Goal: Obtain resource: Download file/media

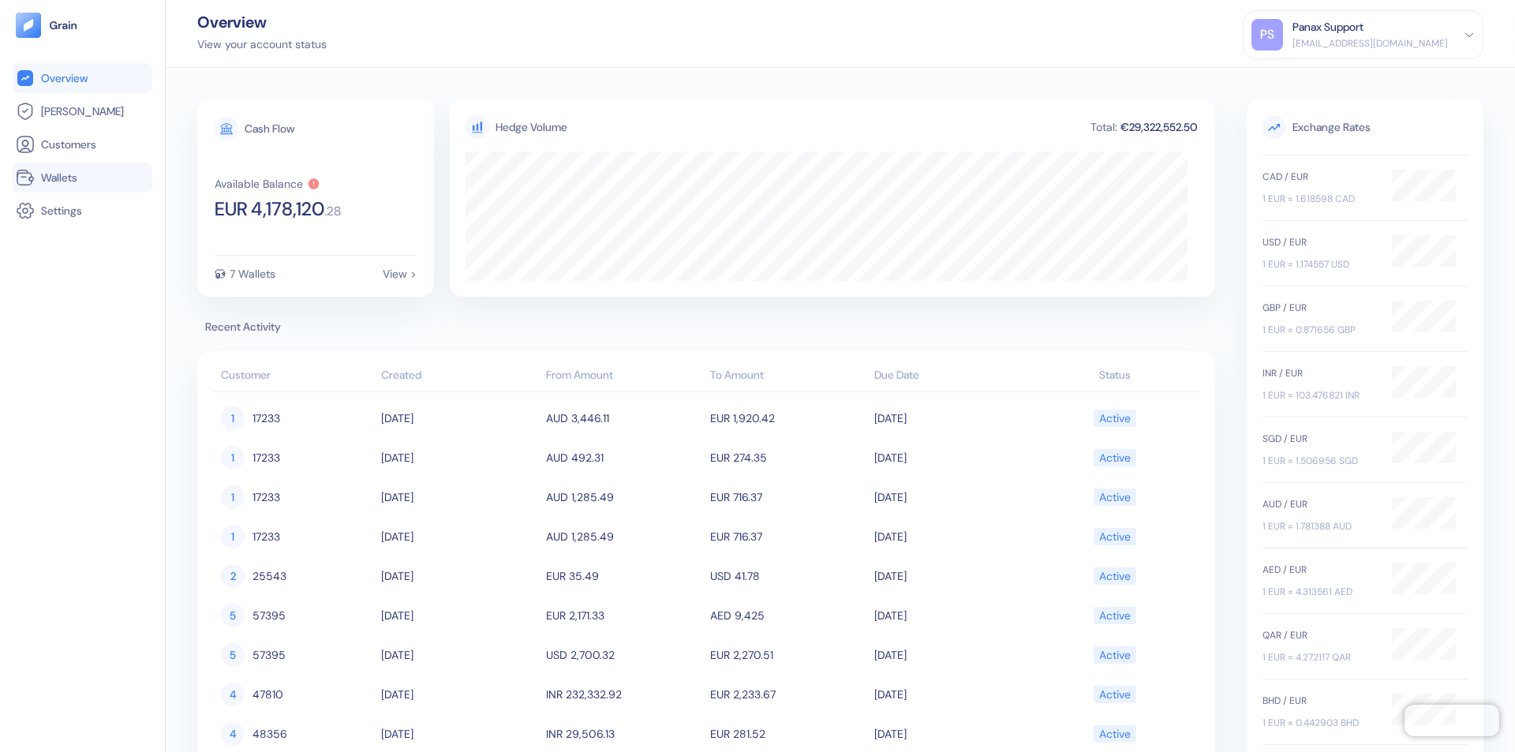
click at [82, 178] on link "Wallets" at bounding box center [82, 177] width 133 height 19
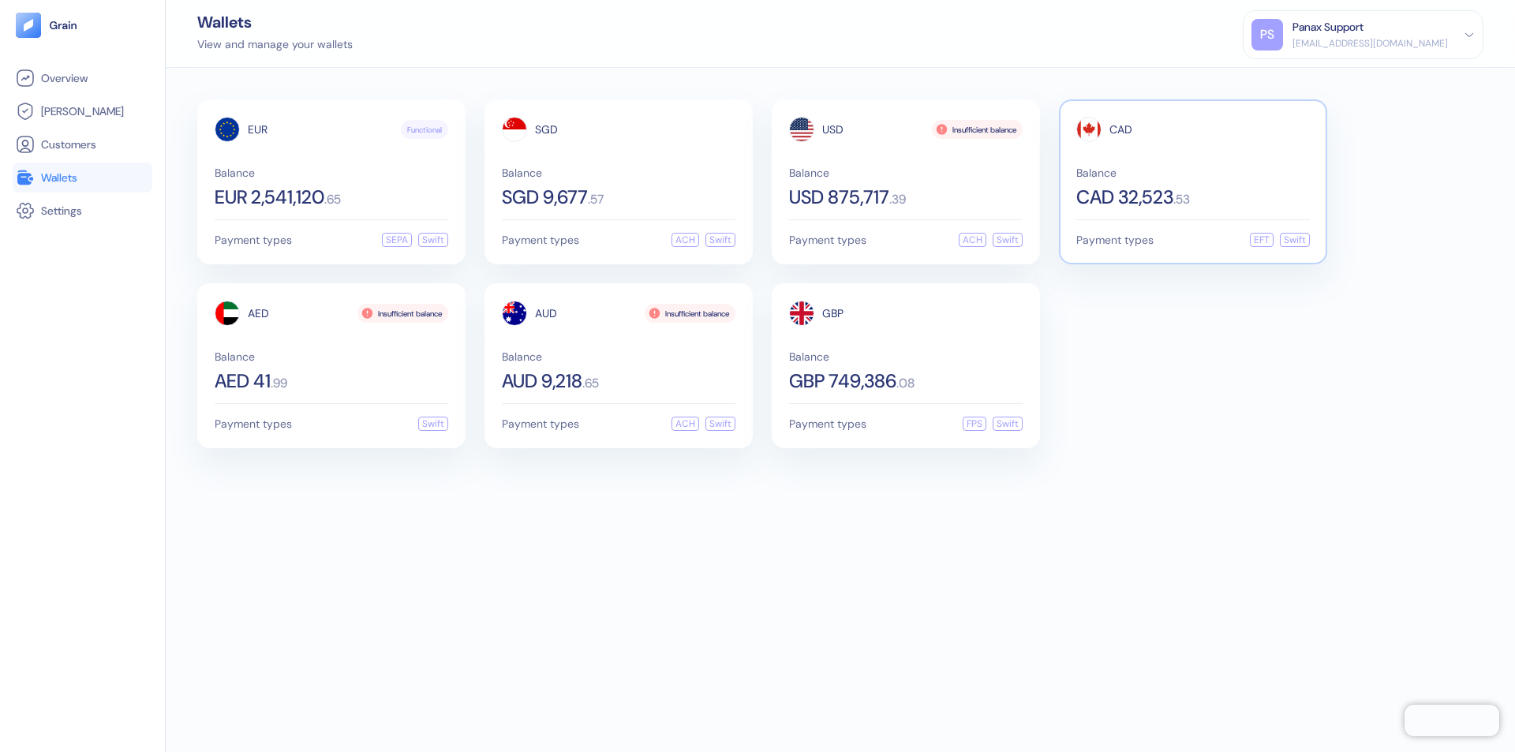
click at [1120, 129] on span "CAD" at bounding box center [1120, 129] width 23 height 11
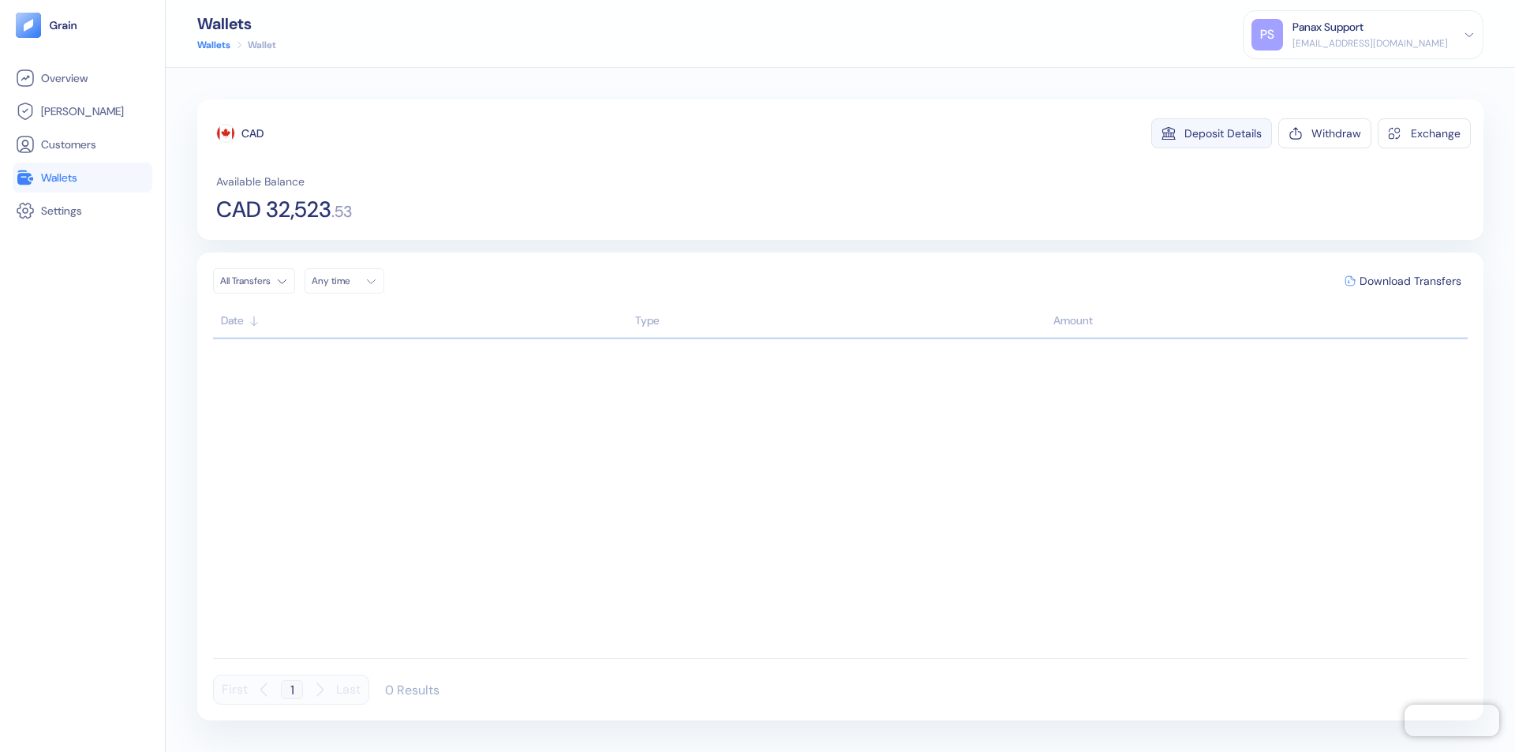
click at [1223, 133] on div "Deposit Details" at bounding box center [1222, 133] width 77 height 11
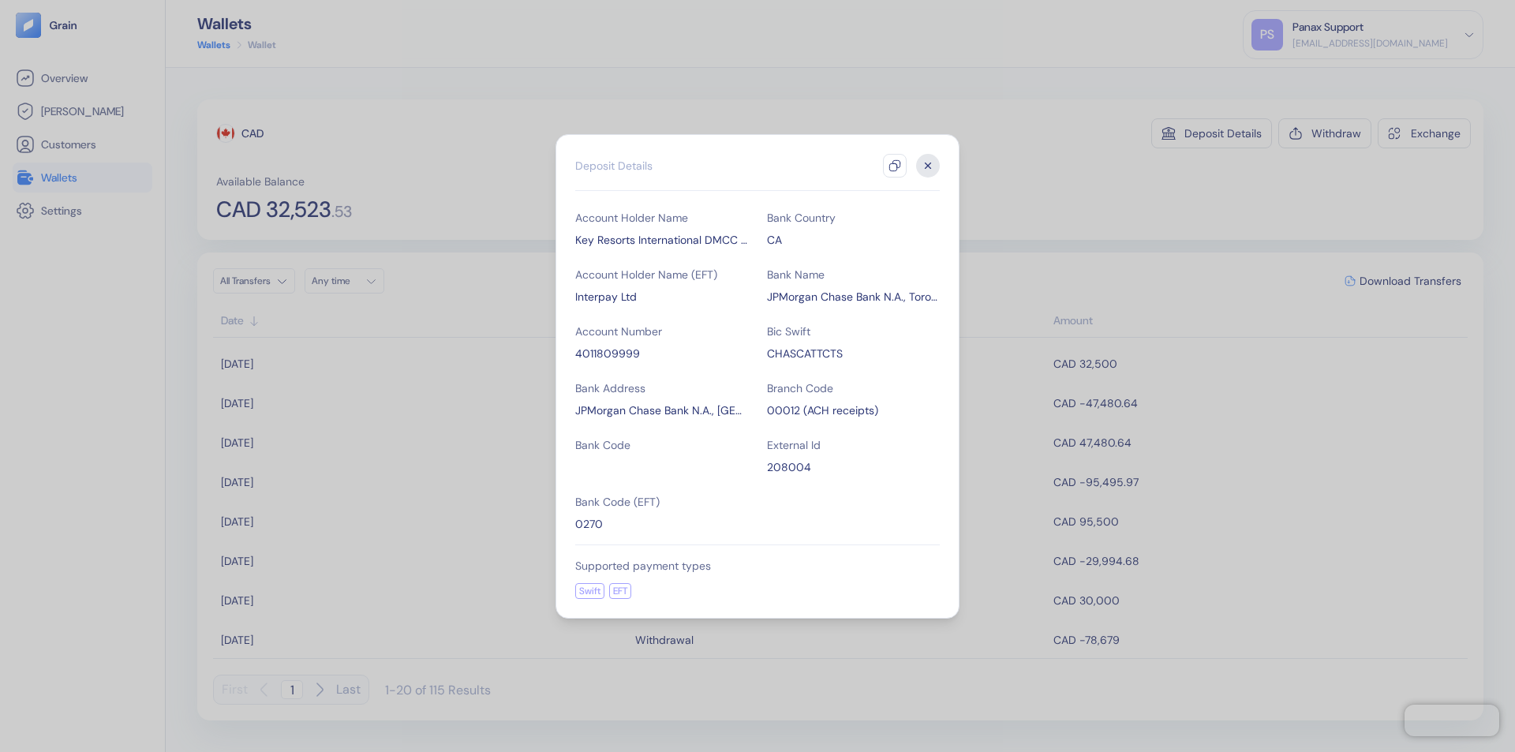
click at [895, 166] on icon "button" at bounding box center [895, 165] width 13 height 13
click at [928, 166] on icon "button" at bounding box center [929, 166] width 6 height 6
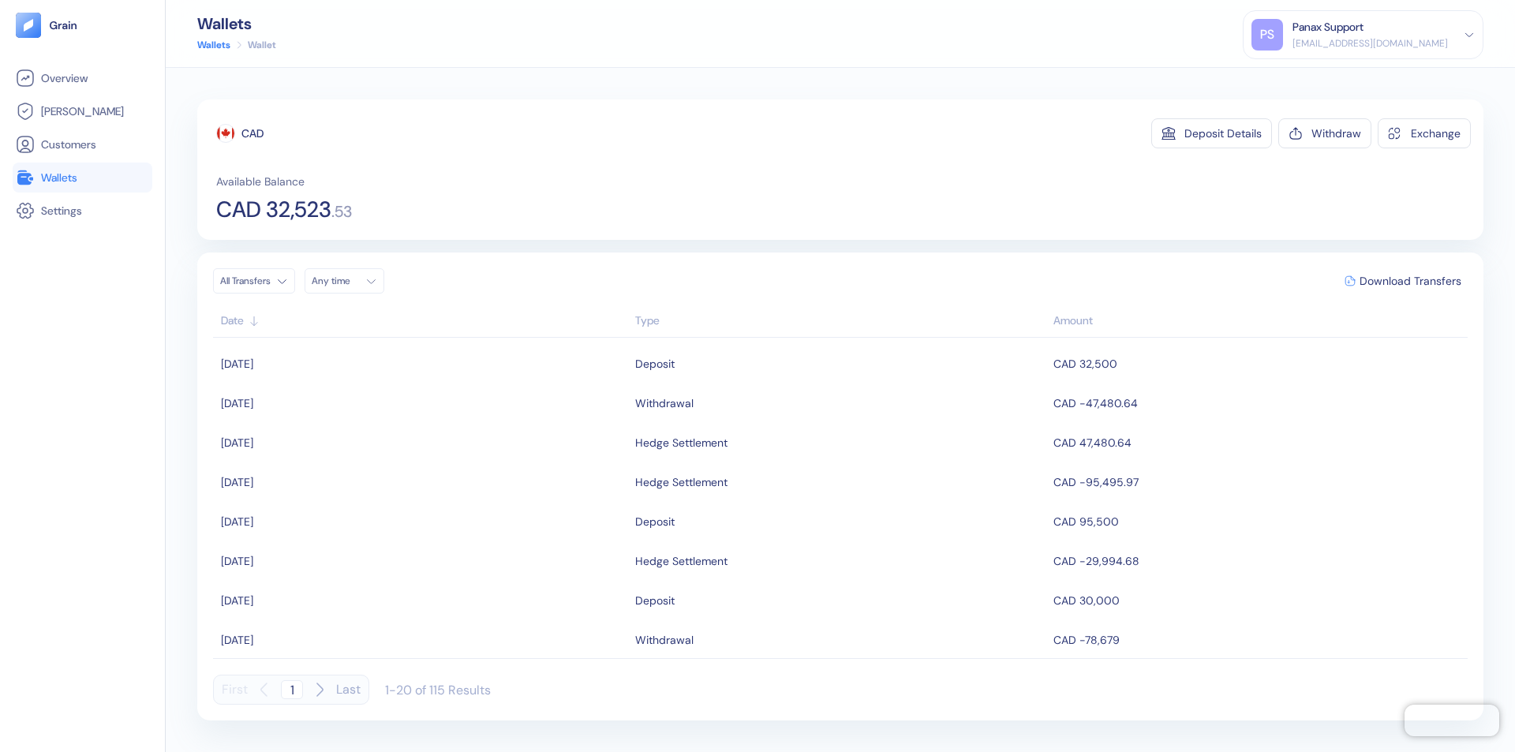
click at [349, 281] on div "Any time" at bounding box center [335, 281] width 47 height 13
click at [423, 406] on button "20" at bounding box center [422, 406] width 19 height 19
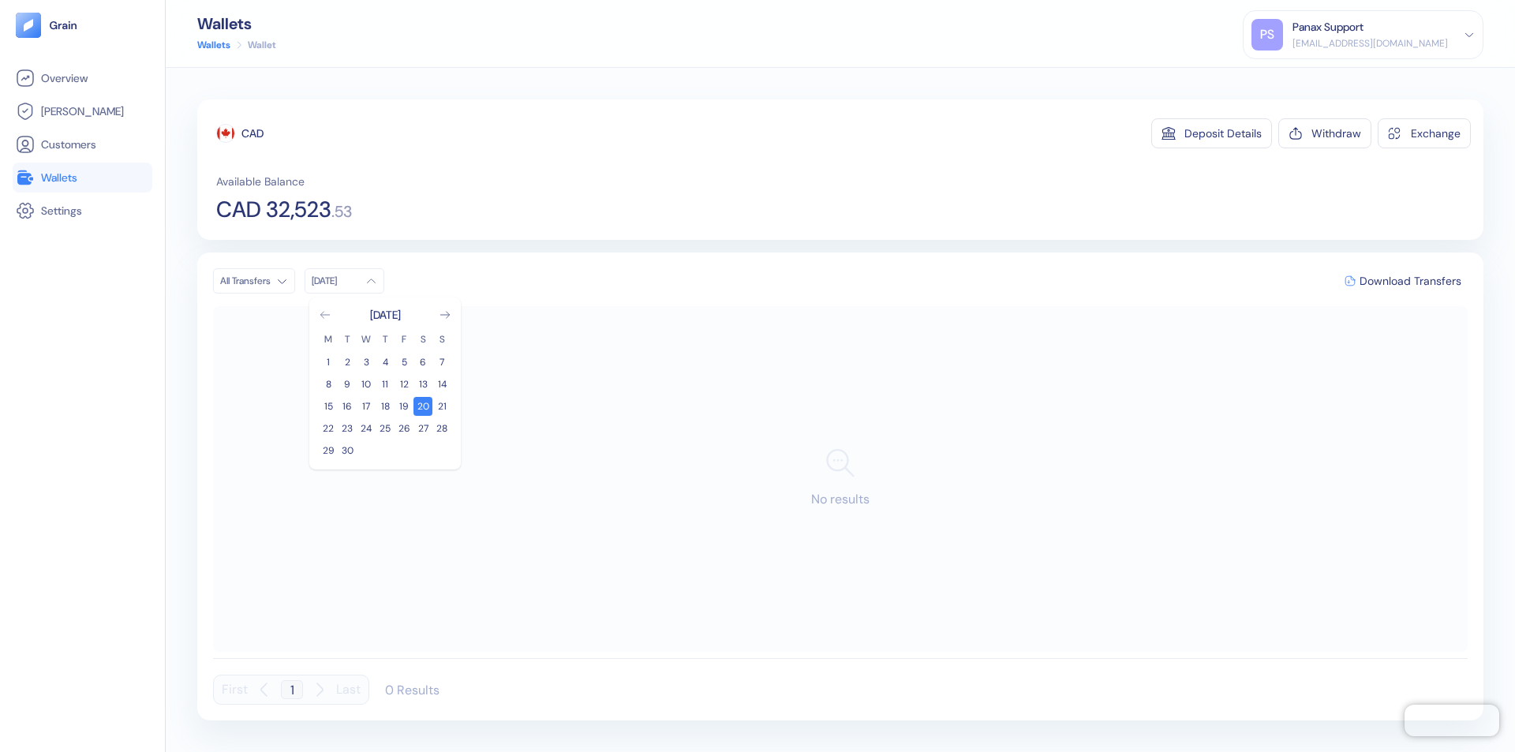
click at [325, 315] on icon "Go to previous month" at bounding box center [324, 315] width 9 height 6
click at [385, 428] on button "21" at bounding box center [385, 428] width 19 height 19
click at [253, 133] on div "CAD" at bounding box center [252, 133] width 22 height 16
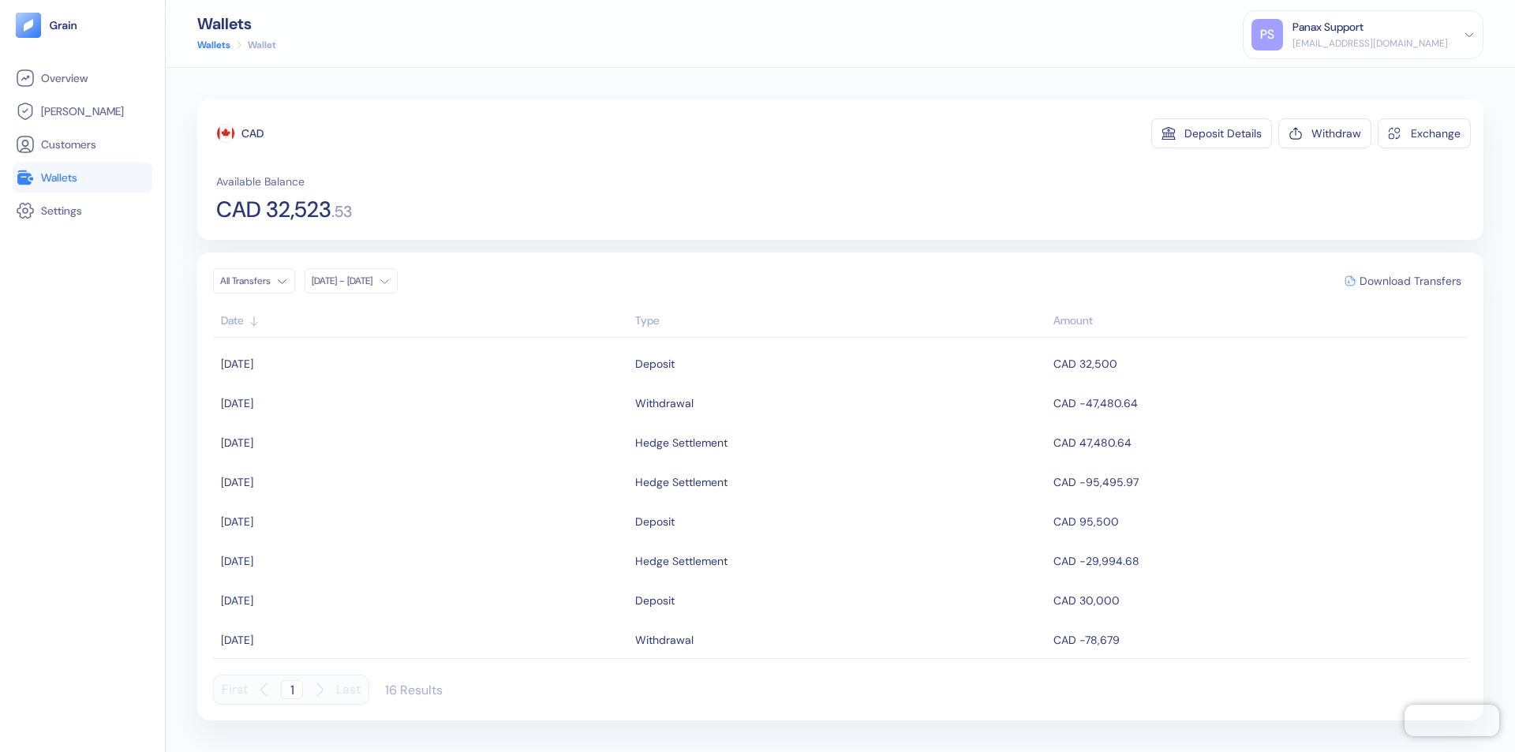
click at [1410, 281] on span "Download Transfers" at bounding box center [1411, 280] width 102 height 11
click at [82, 178] on link "Wallets" at bounding box center [82, 177] width 133 height 19
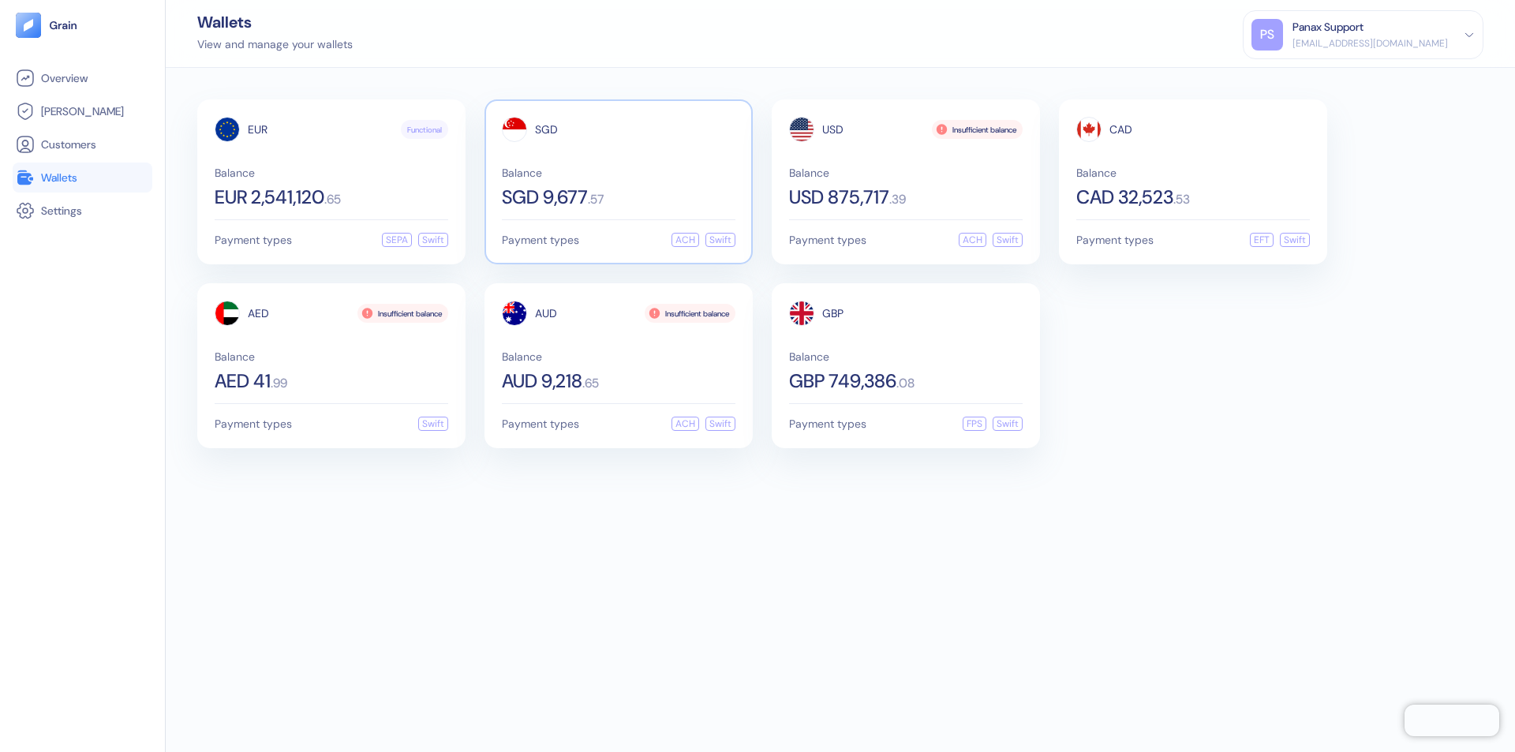
click at [546, 129] on span "SGD" at bounding box center [546, 129] width 23 height 11
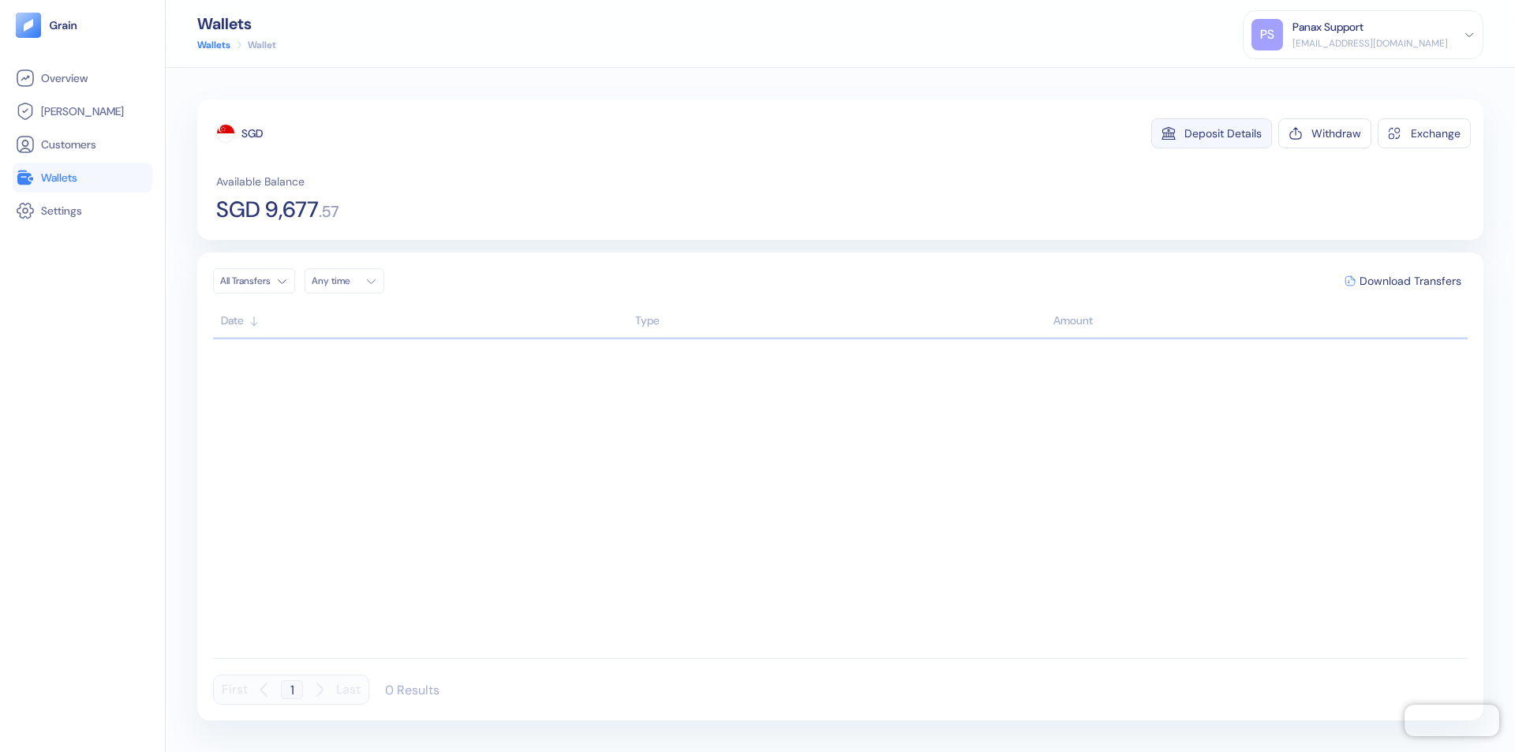
click at [1223, 133] on div "Deposit Details" at bounding box center [1222, 133] width 77 height 11
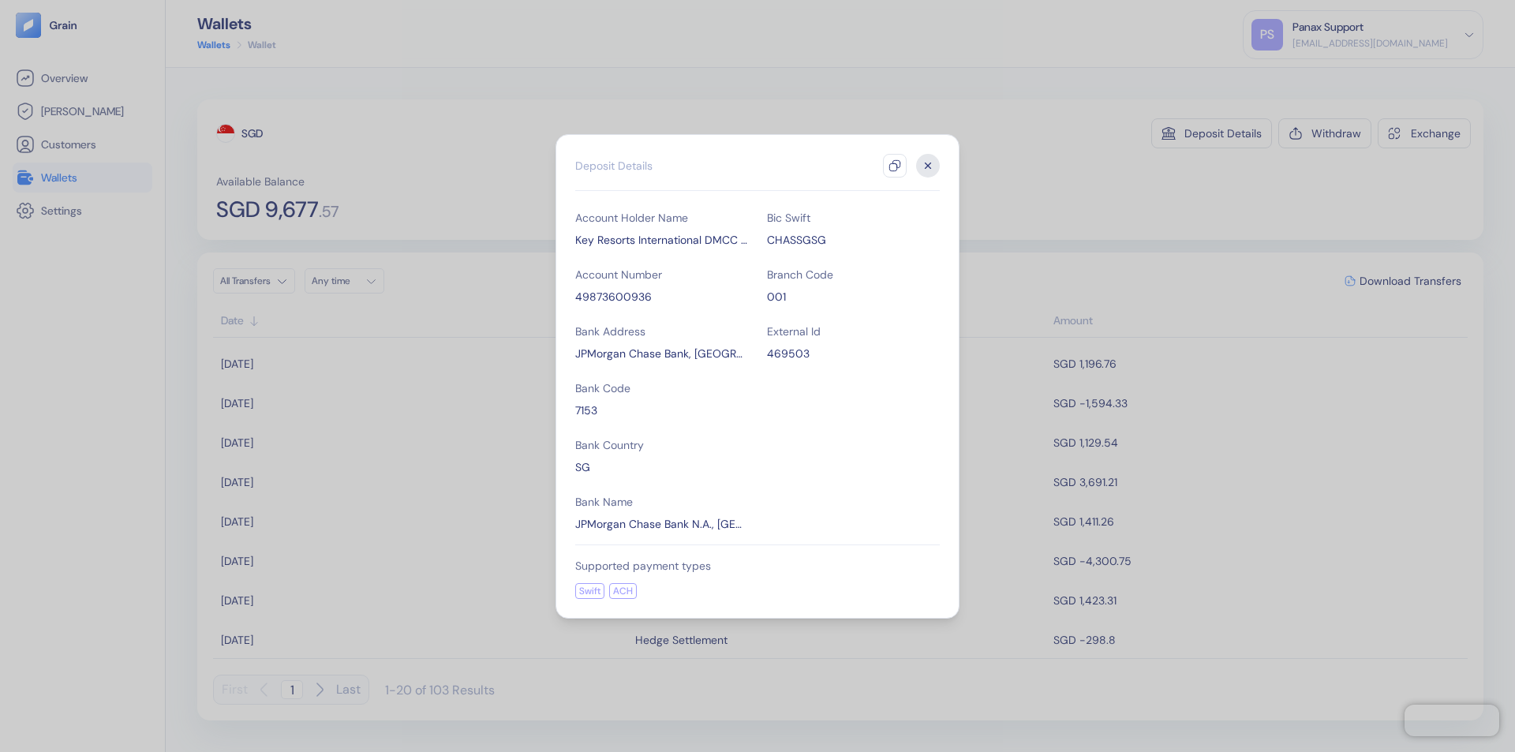
click at [895, 166] on icon "button" at bounding box center [895, 165] width 13 height 13
click at [928, 166] on icon "button" at bounding box center [929, 166] width 6 height 6
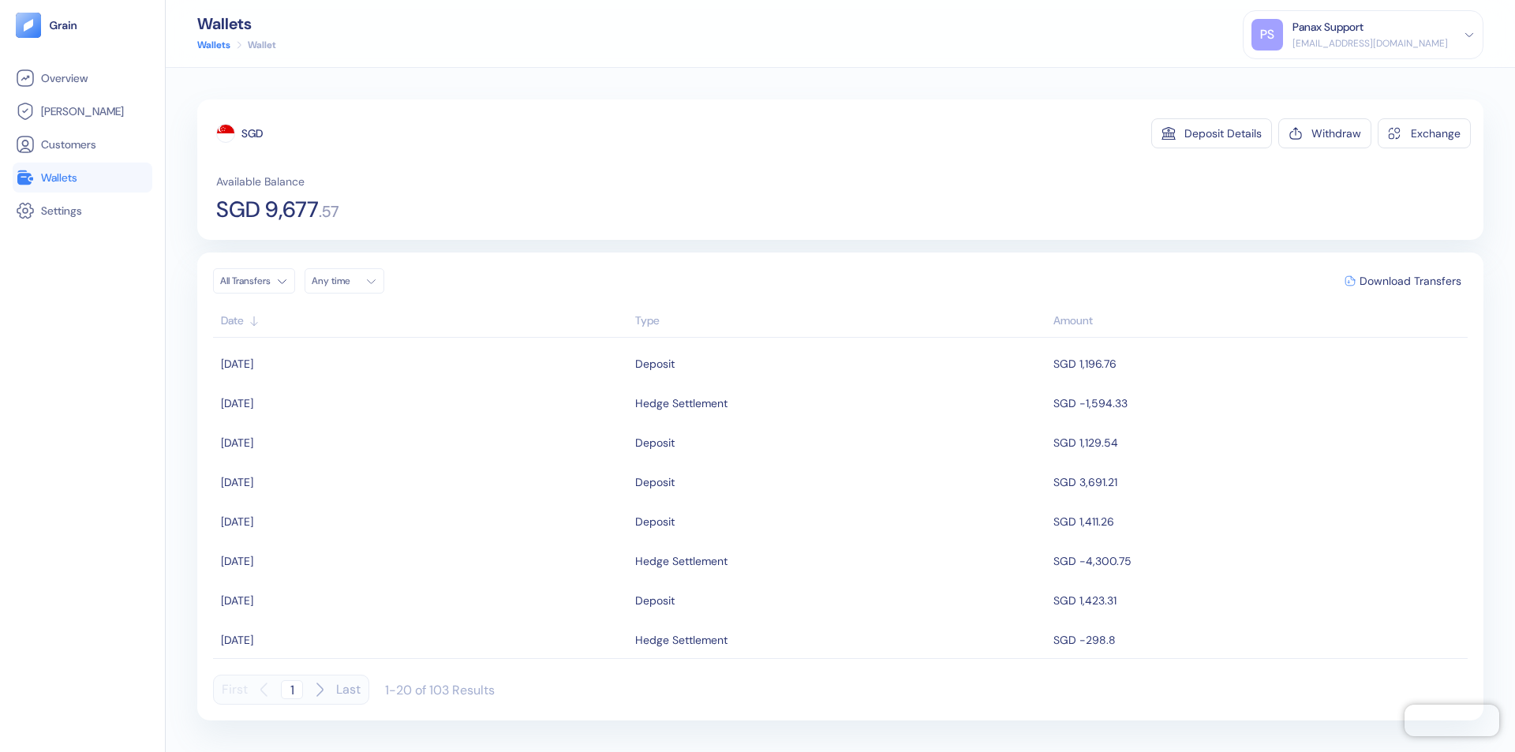
click at [349, 281] on div "Any time" at bounding box center [335, 281] width 47 height 13
click at [423, 406] on button "20" at bounding box center [422, 406] width 19 height 19
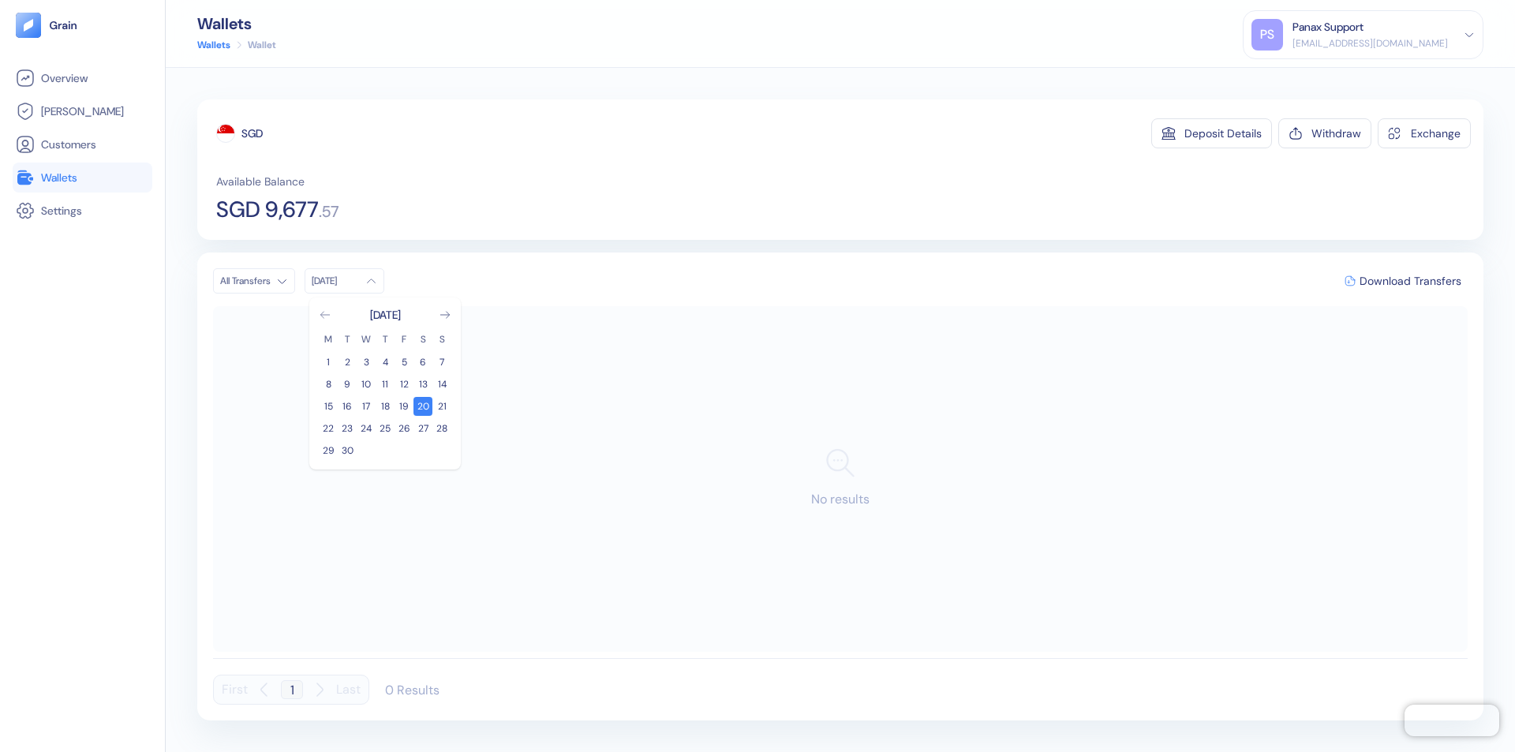
click at [325, 315] on icon "Go to previous month" at bounding box center [324, 315] width 9 height 6
click at [385, 428] on button "21" at bounding box center [385, 428] width 19 height 19
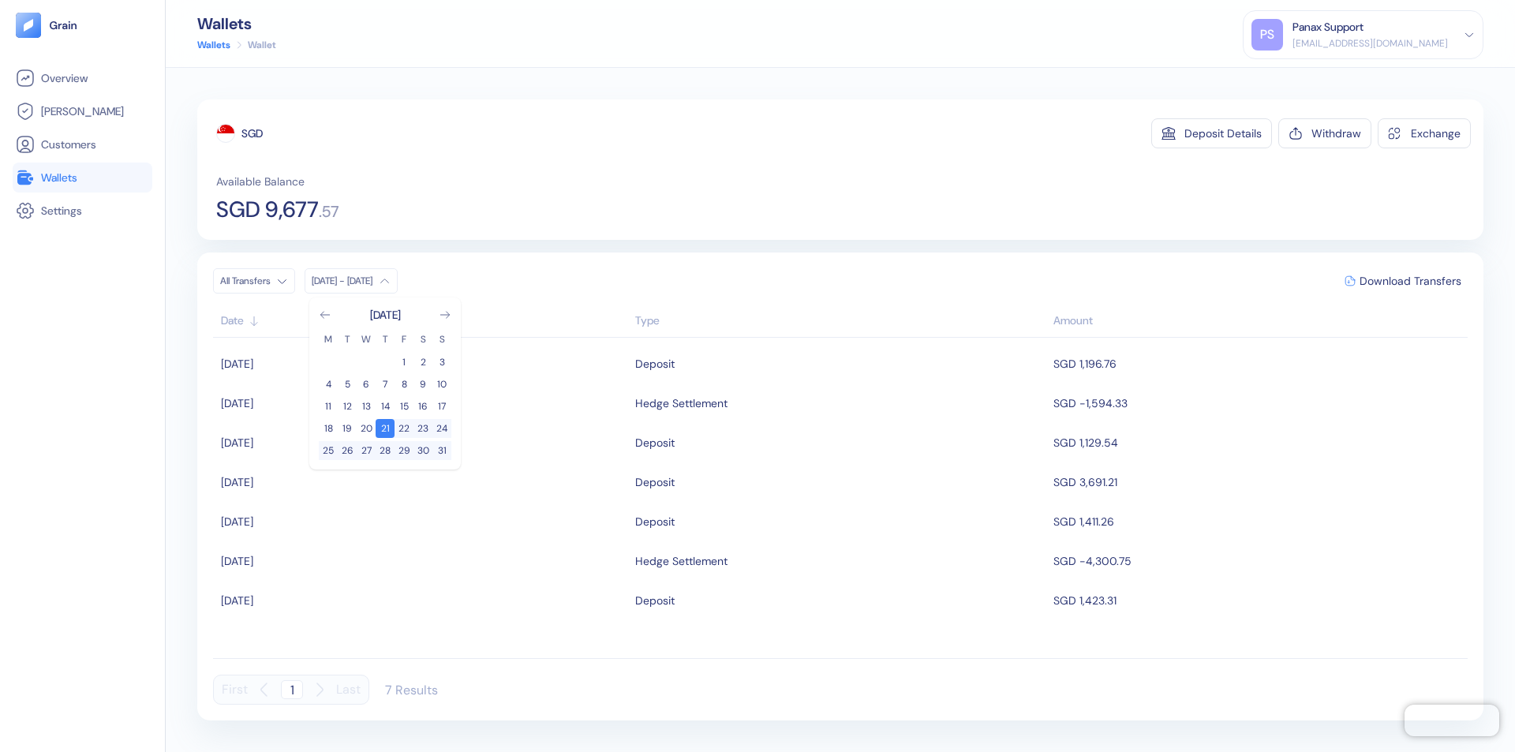
click at [253, 133] on div "SGD" at bounding box center [251, 133] width 21 height 16
click at [1410, 281] on span "Download Transfers" at bounding box center [1411, 280] width 102 height 11
click at [82, 178] on link "Wallets" at bounding box center [82, 177] width 133 height 19
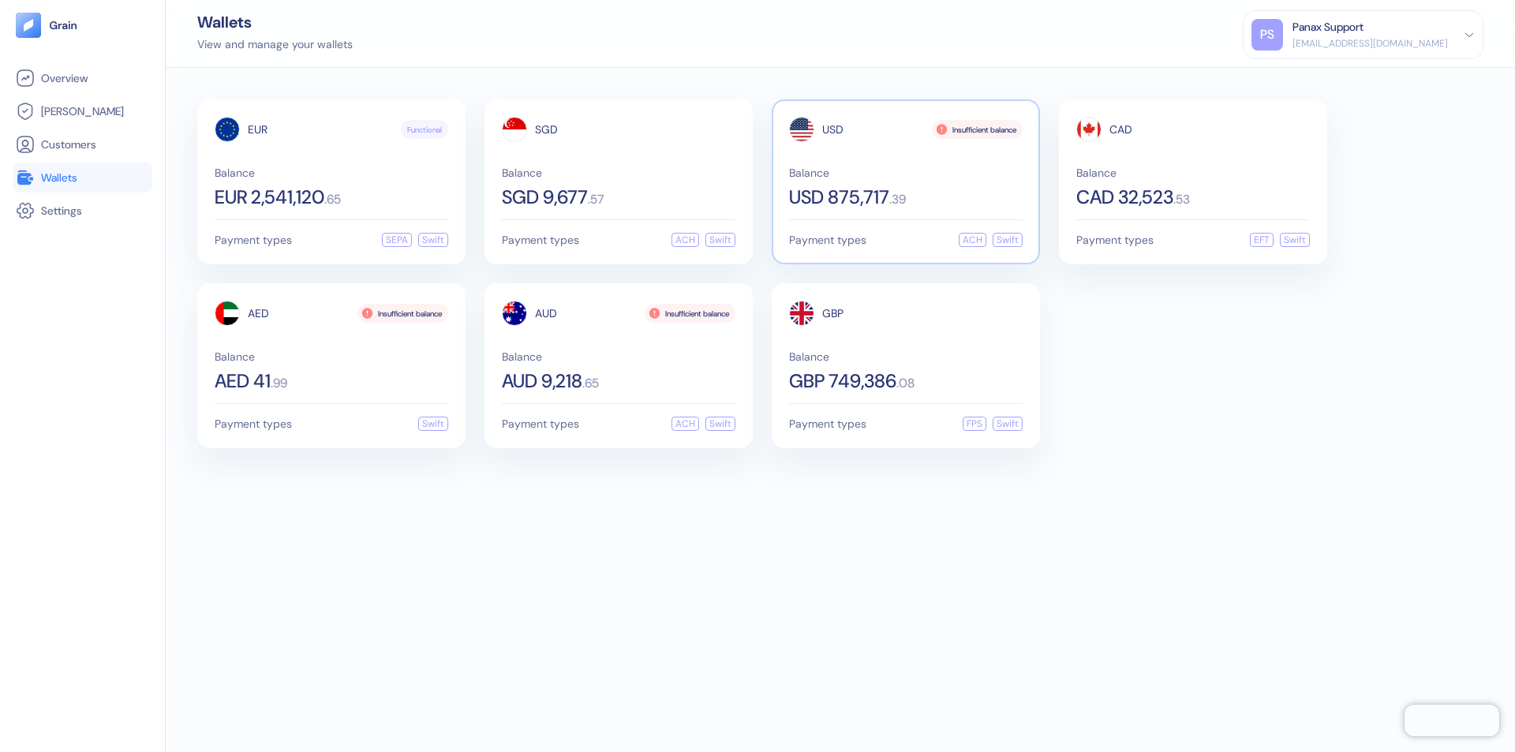
click at [832, 129] on span "USD" at bounding box center [832, 129] width 21 height 11
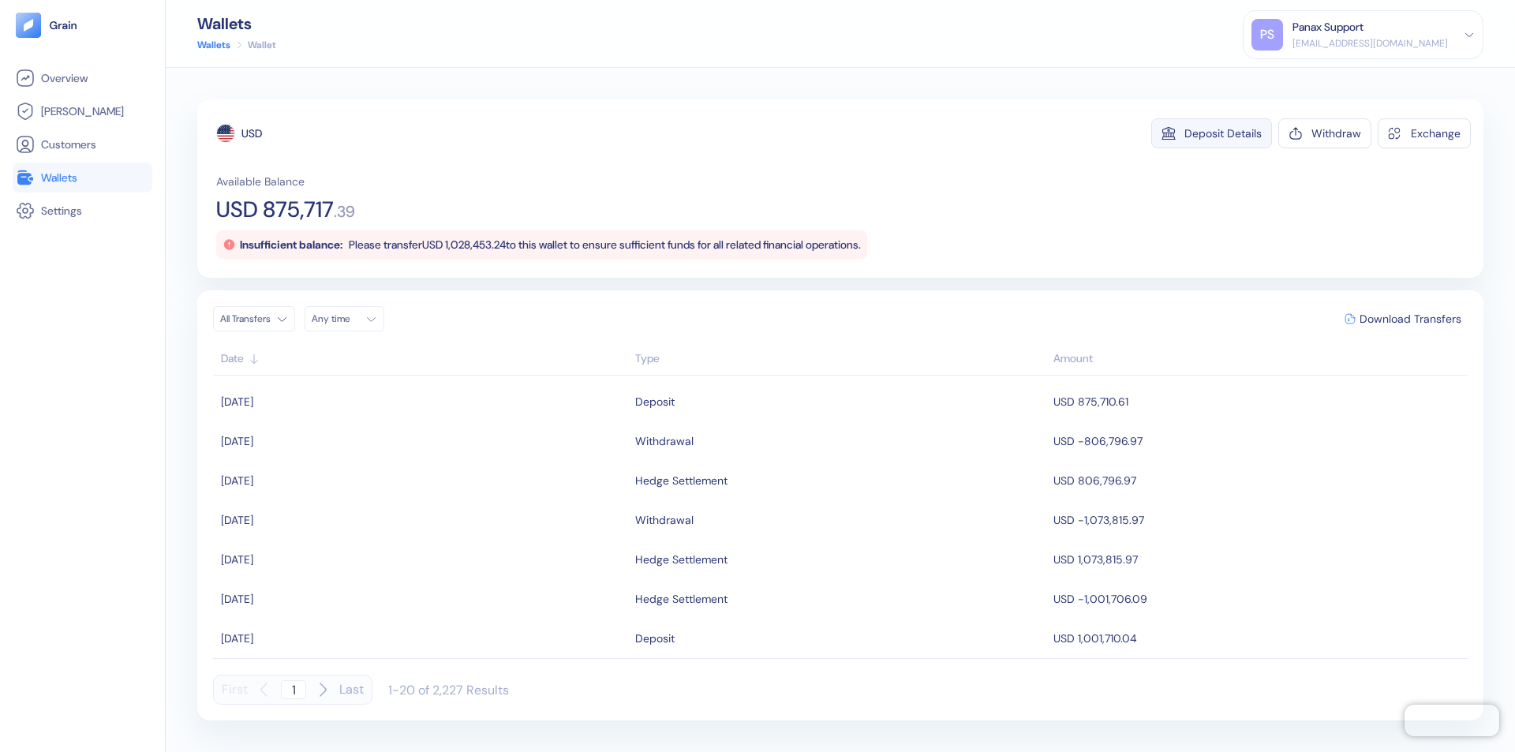
click at [1223, 133] on div "Deposit Details" at bounding box center [1222, 133] width 77 height 11
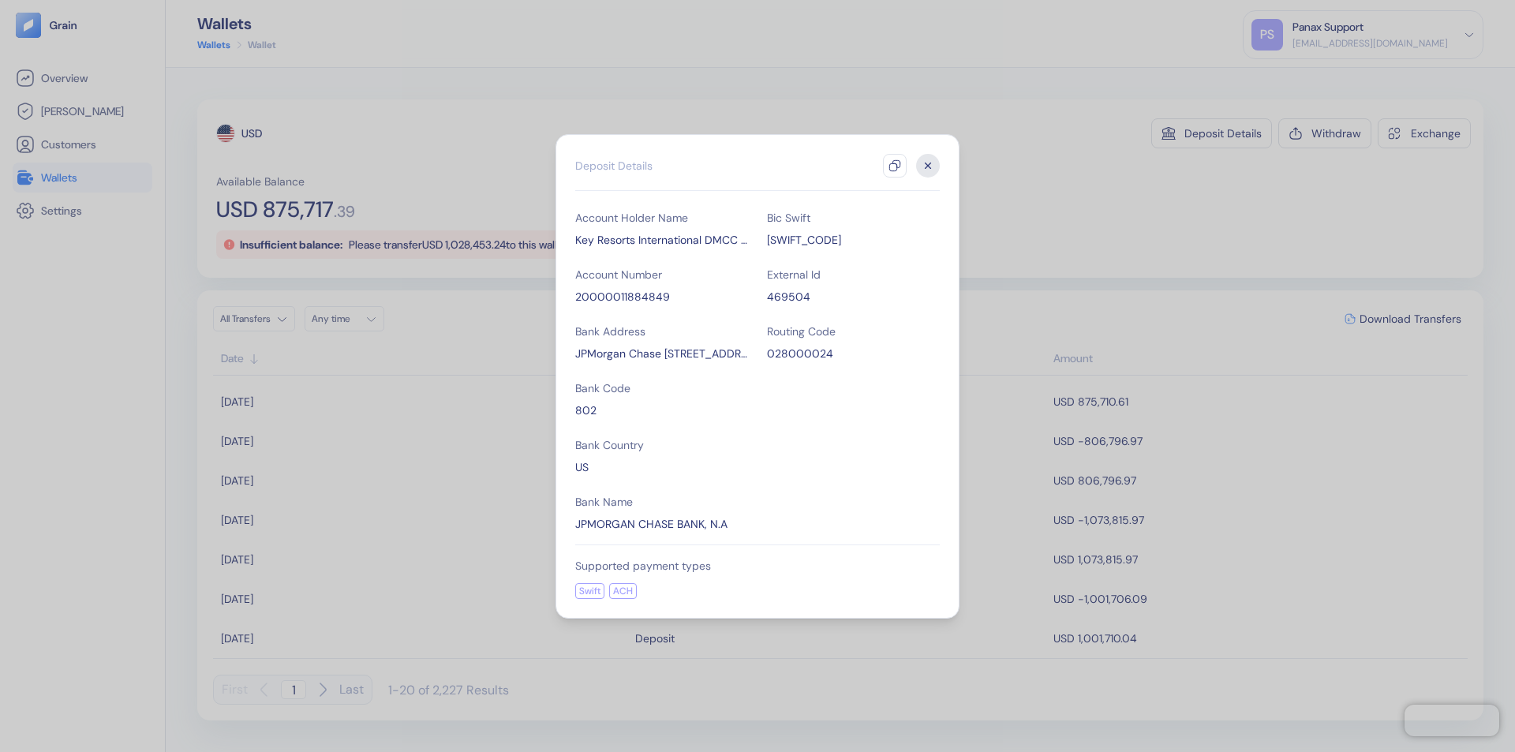
click at [895, 166] on icon "button" at bounding box center [895, 165] width 13 height 13
click at [928, 166] on icon "button" at bounding box center [929, 166] width 6 height 6
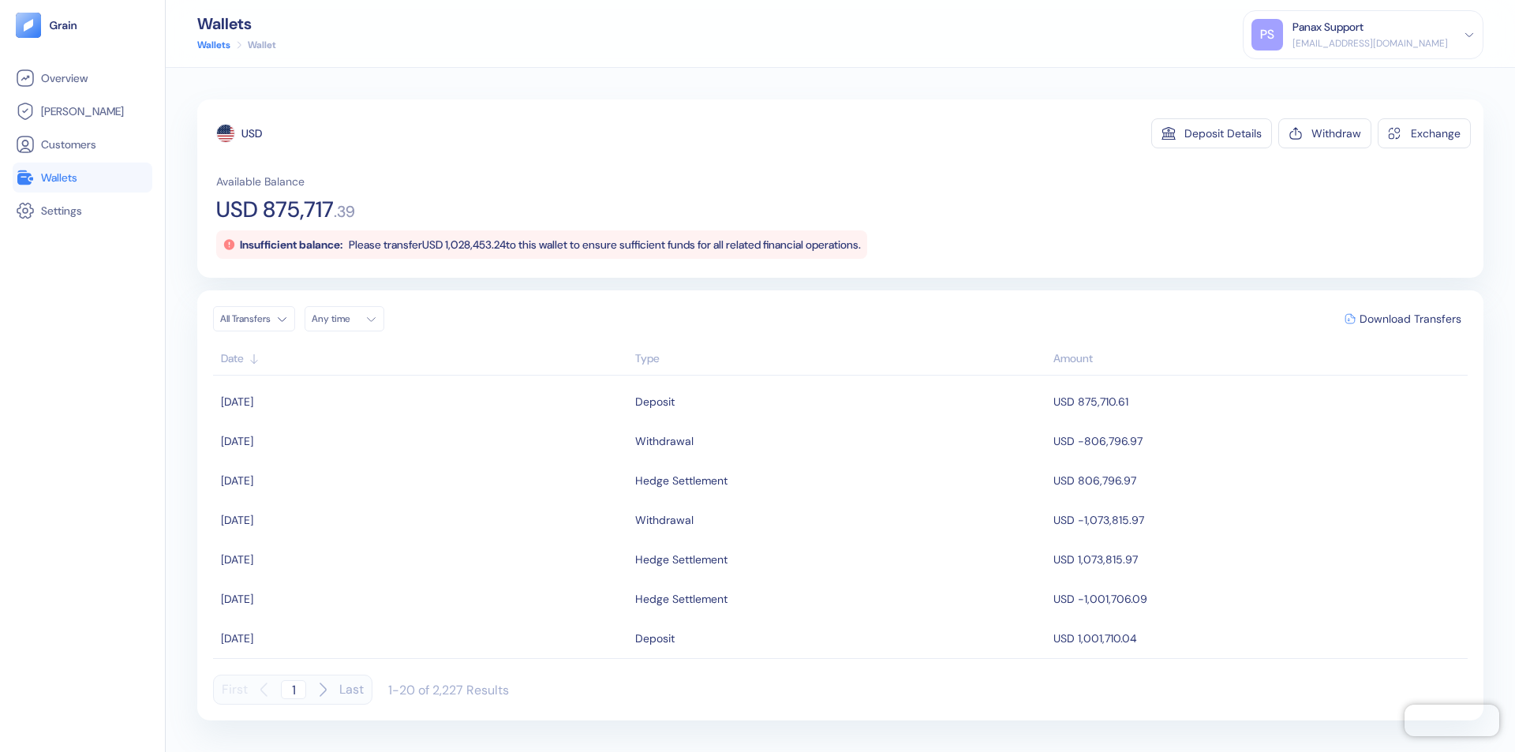
click at [349, 319] on div "Any time" at bounding box center [335, 318] width 47 height 13
click at [423, 444] on button "20" at bounding box center [422, 444] width 19 height 19
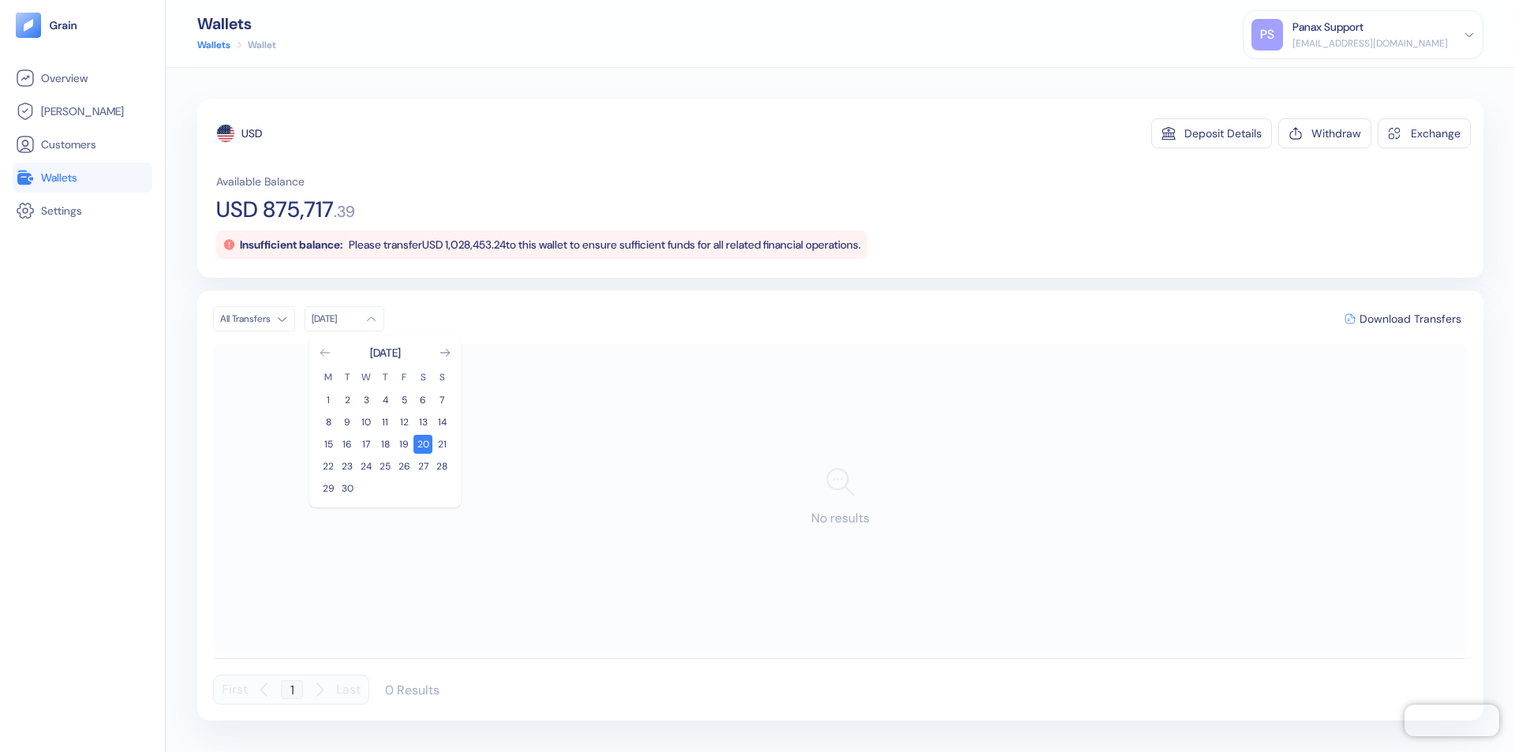
click at [325, 353] on icon "Go to previous month" at bounding box center [324, 353] width 9 height 6
click at [385, 466] on button "21" at bounding box center [385, 466] width 19 height 19
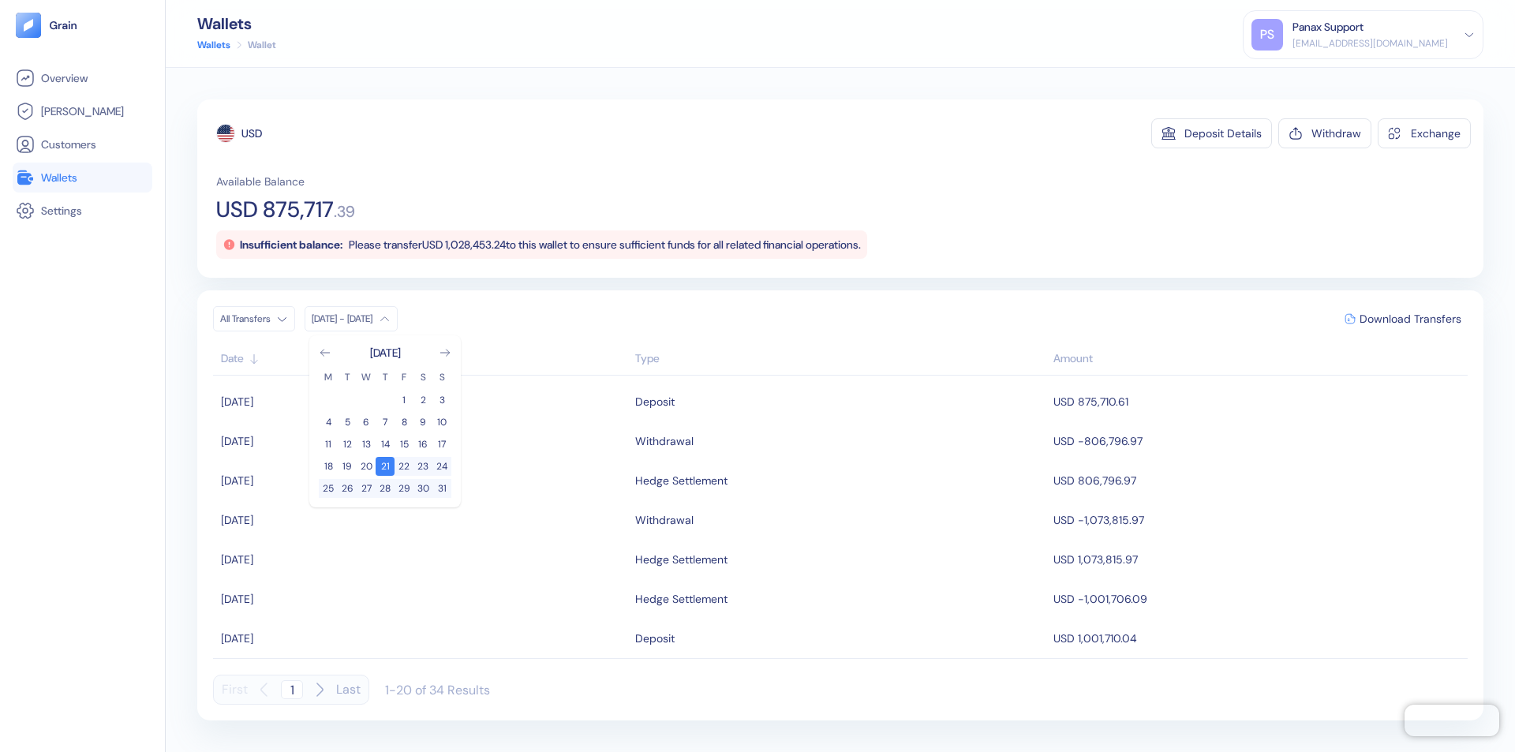
click at [252, 133] on div "USD" at bounding box center [251, 133] width 21 height 16
click at [1410, 319] on span "Download Transfers" at bounding box center [1411, 318] width 102 height 11
click at [82, 178] on link "Wallets" at bounding box center [82, 177] width 133 height 19
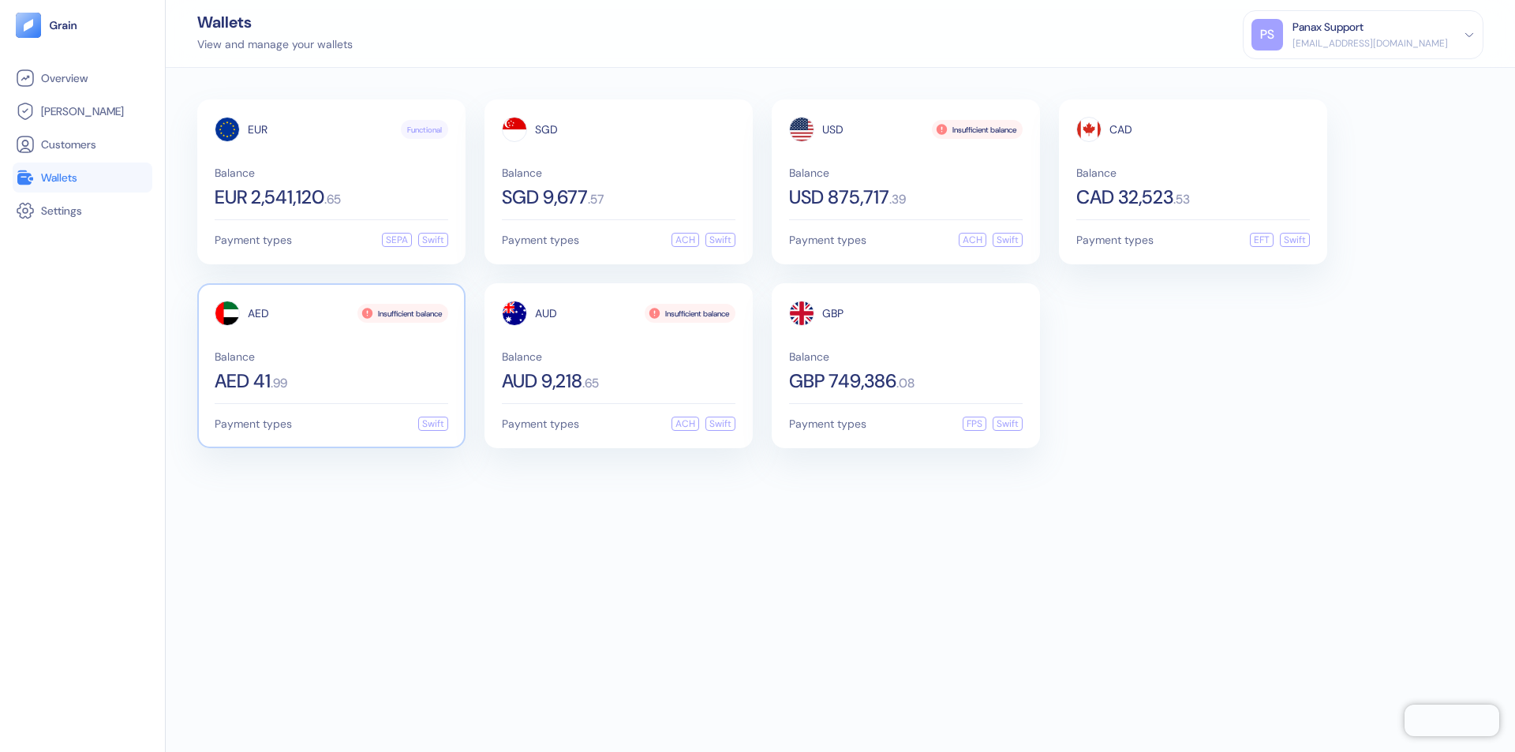
click at [258, 313] on span "AED" at bounding box center [258, 313] width 21 height 11
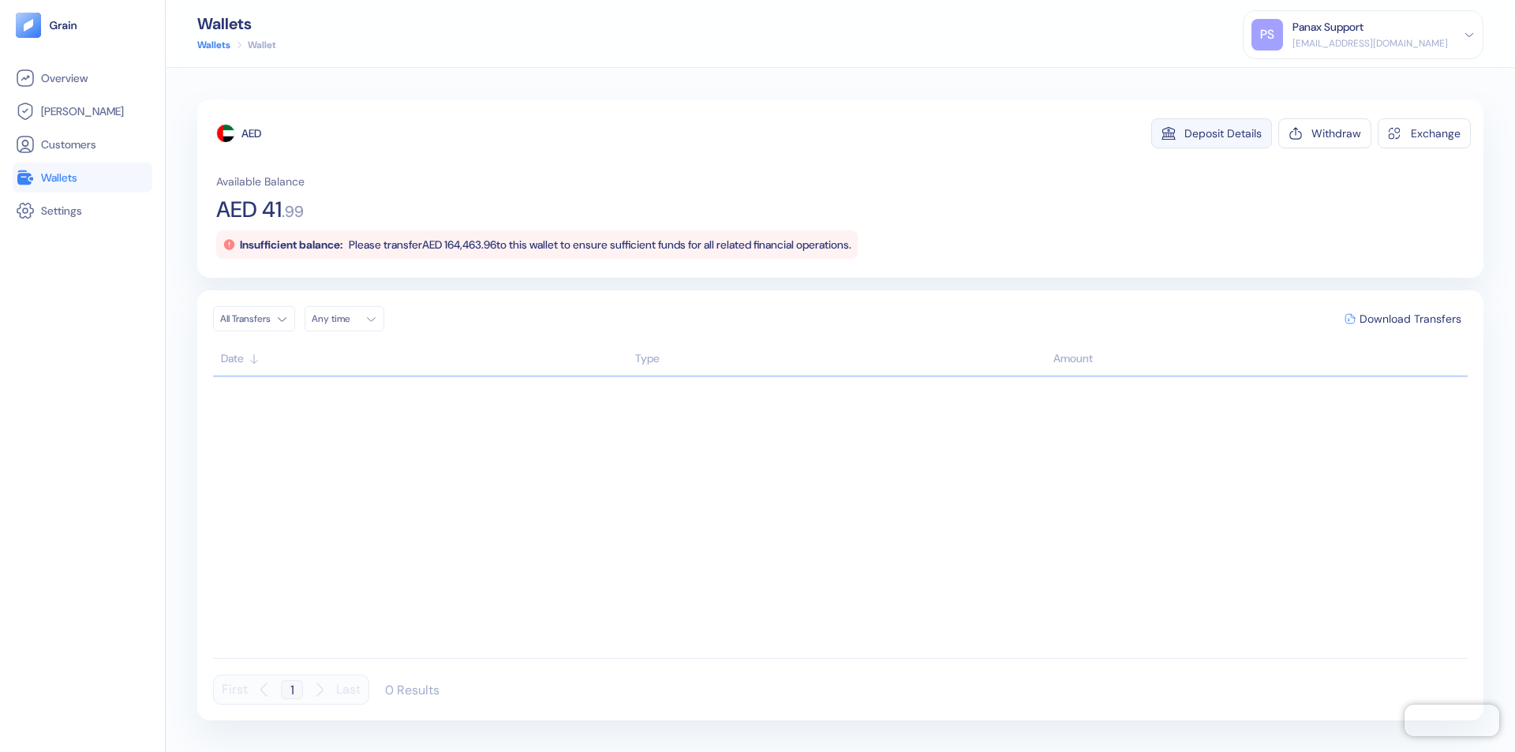
click at [1223, 133] on div "Deposit Details" at bounding box center [1222, 133] width 77 height 11
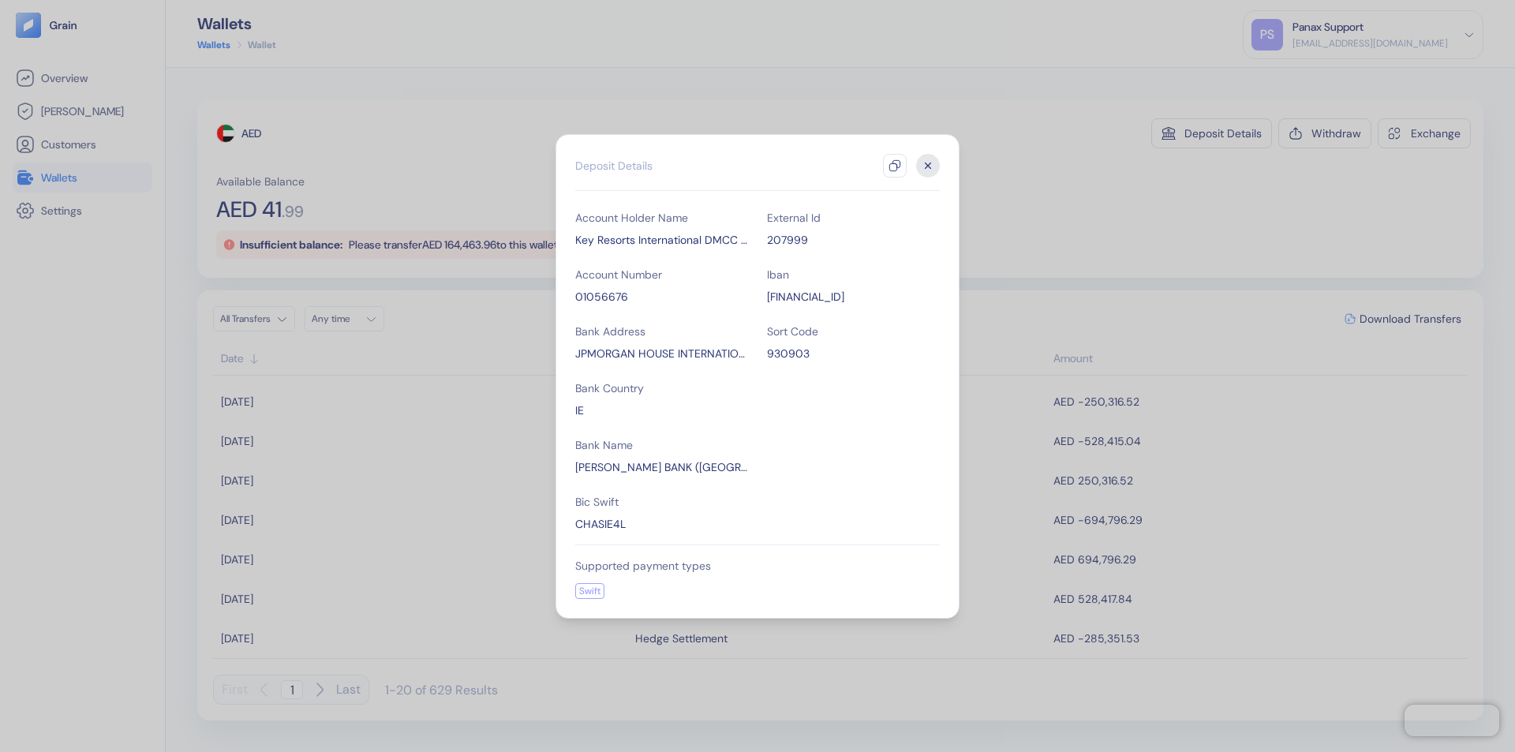
click at [895, 166] on icon "button" at bounding box center [895, 165] width 13 height 13
click at [928, 166] on icon "button" at bounding box center [929, 166] width 6 height 6
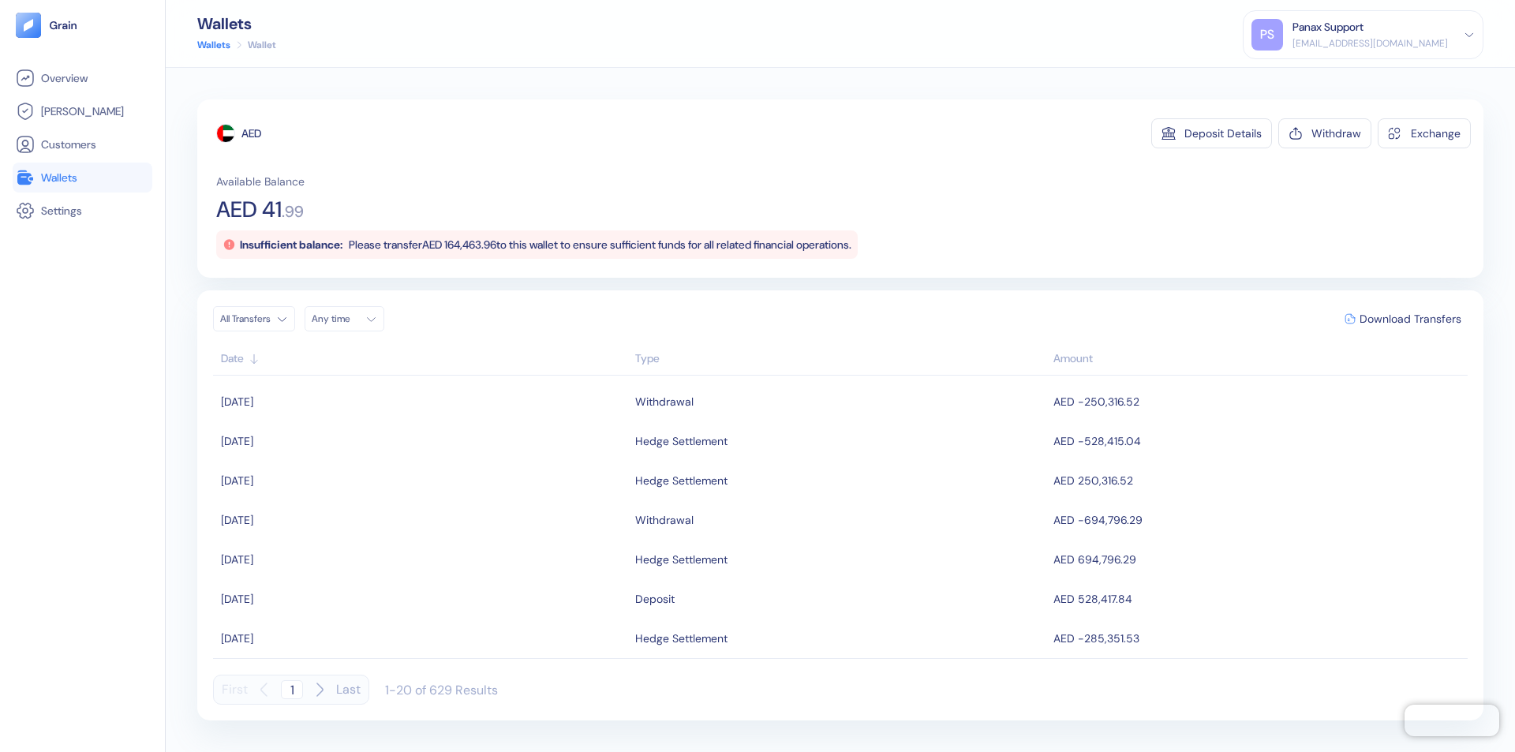
click at [349, 319] on div "Any time" at bounding box center [335, 318] width 47 height 13
click at [423, 444] on button "20" at bounding box center [422, 444] width 19 height 19
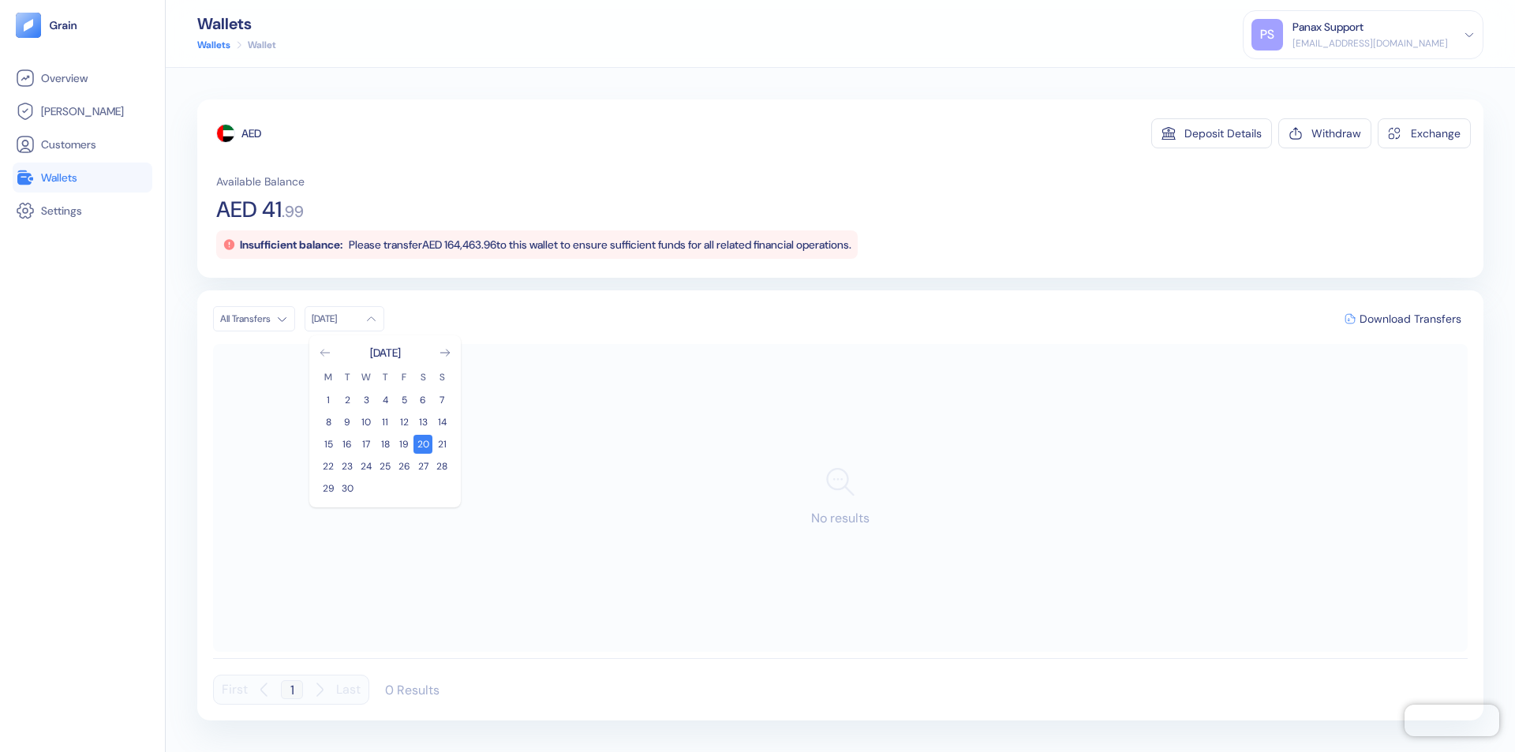
click at [325, 353] on icon "Go to previous month" at bounding box center [324, 353] width 9 height 6
click at [385, 466] on button "21" at bounding box center [385, 466] width 19 height 19
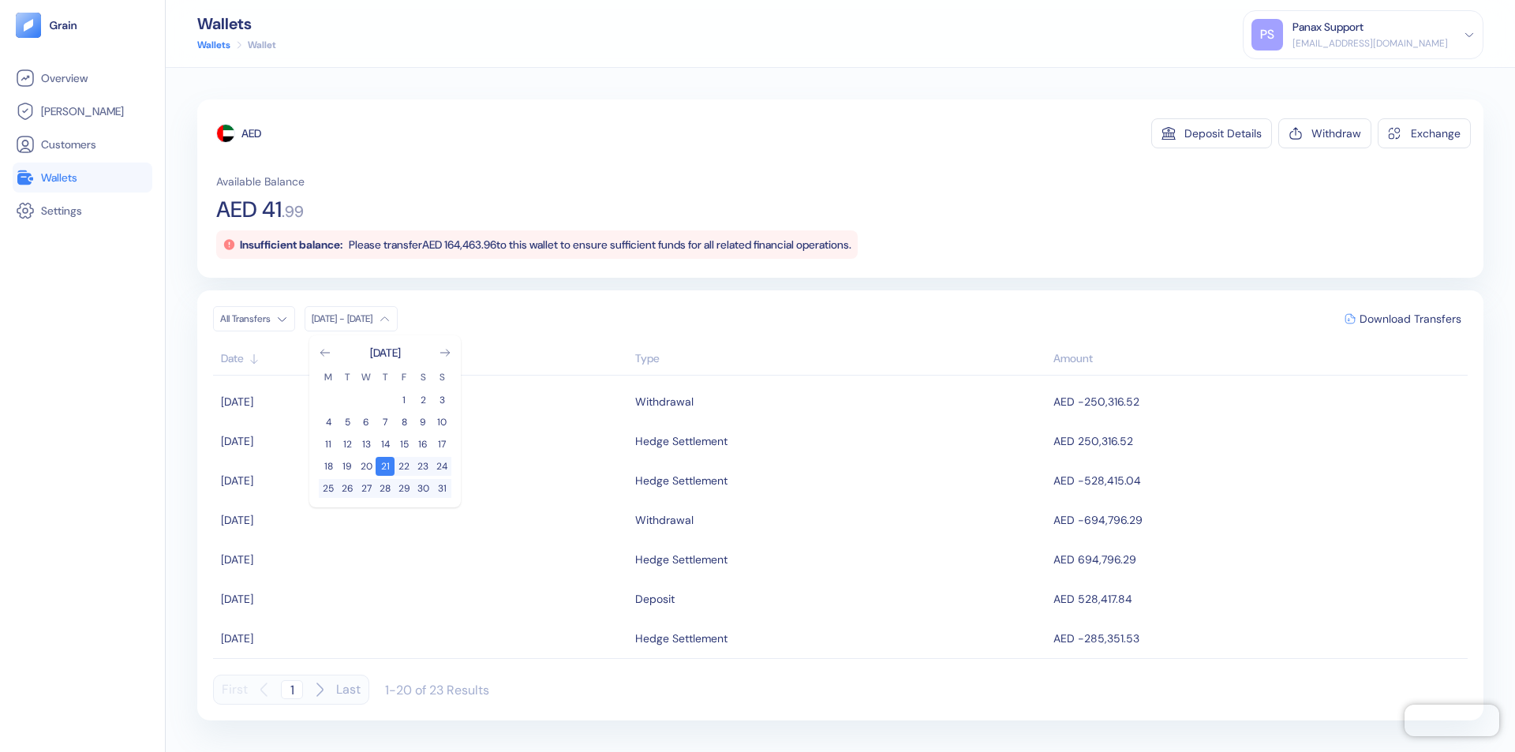
click at [252, 133] on div "AED" at bounding box center [251, 133] width 20 height 16
click at [1410, 319] on span "Download Transfers" at bounding box center [1411, 318] width 102 height 11
click at [82, 178] on link "Wallets" at bounding box center [82, 177] width 133 height 19
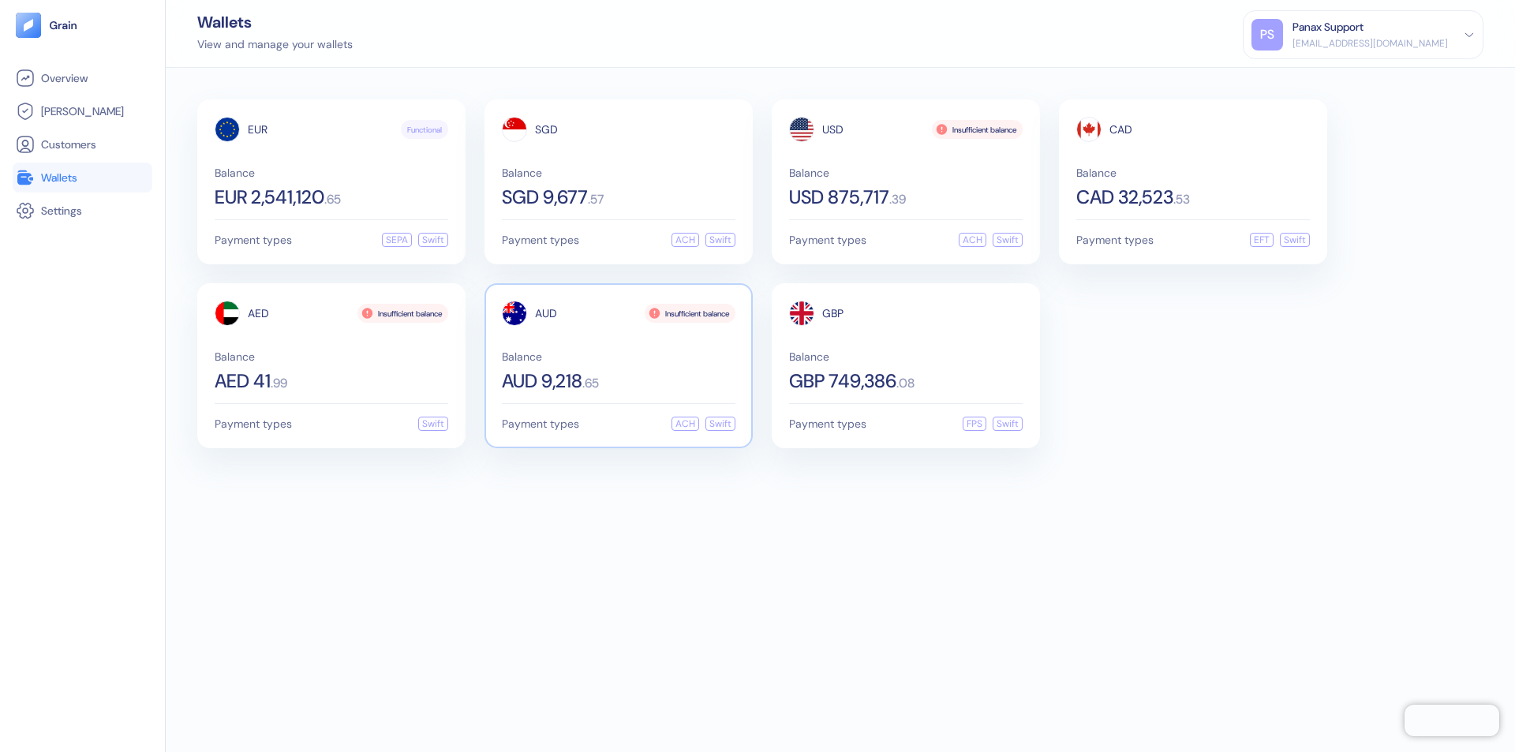
click at [546, 313] on span "AUD" at bounding box center [546, 313] width 22 height 11
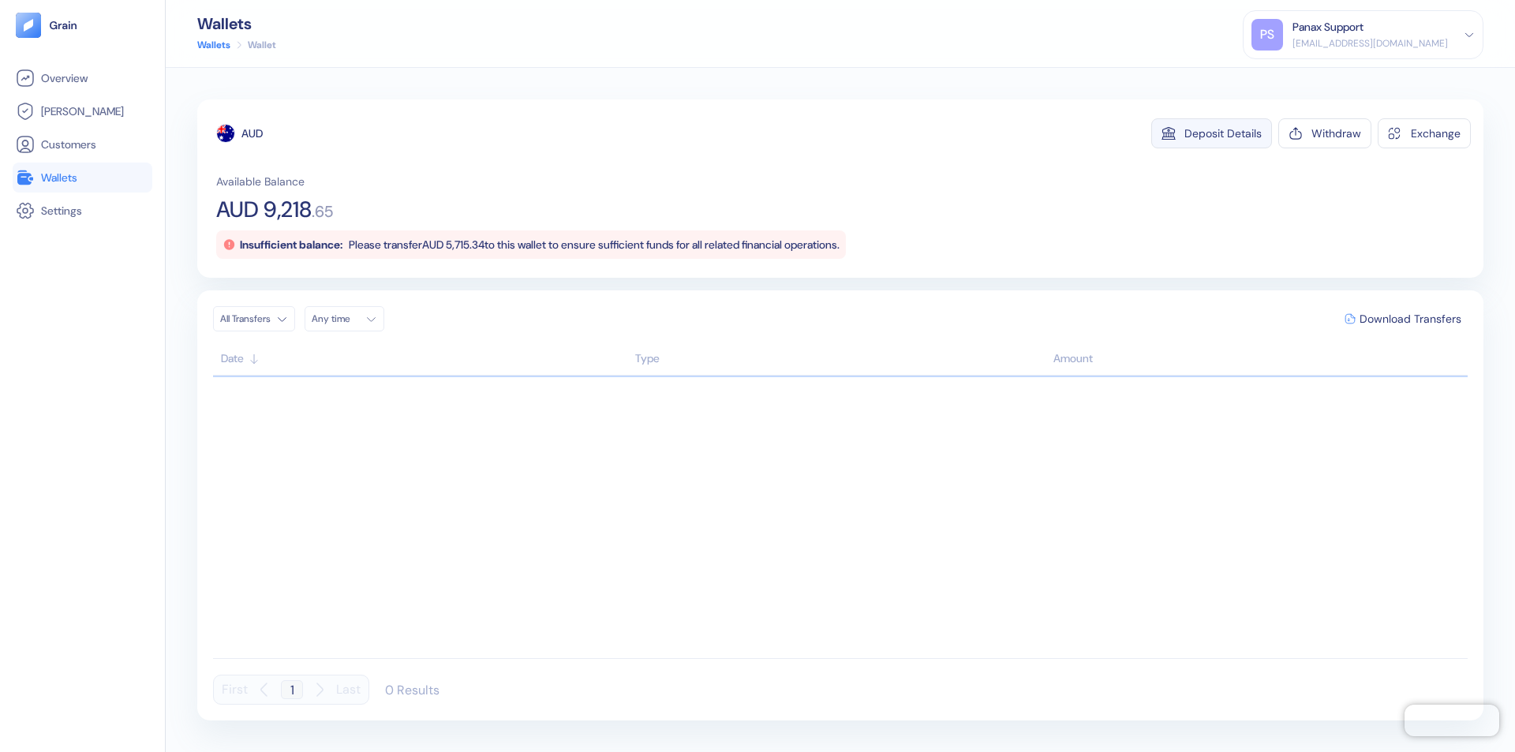
click at [1223, 133] on div "Deposit Details" at bounding box center [1222, 133] width 77 height 11
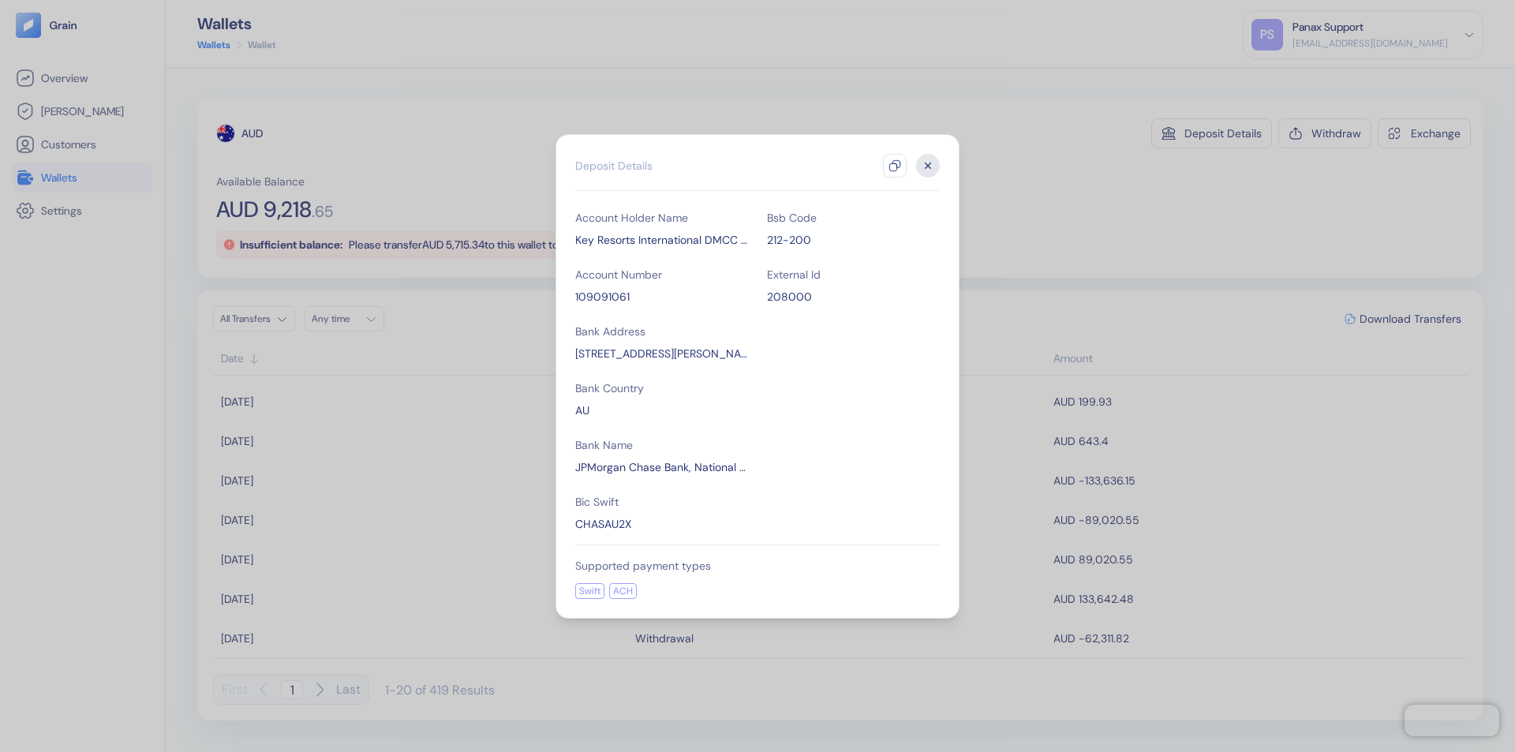
click at [895, 166] on icon "button" at bounding box center [895, 165] width 13 height 13
click at [928, 166] on icon "button" at bounding box center [929, 166] width 6 height 6
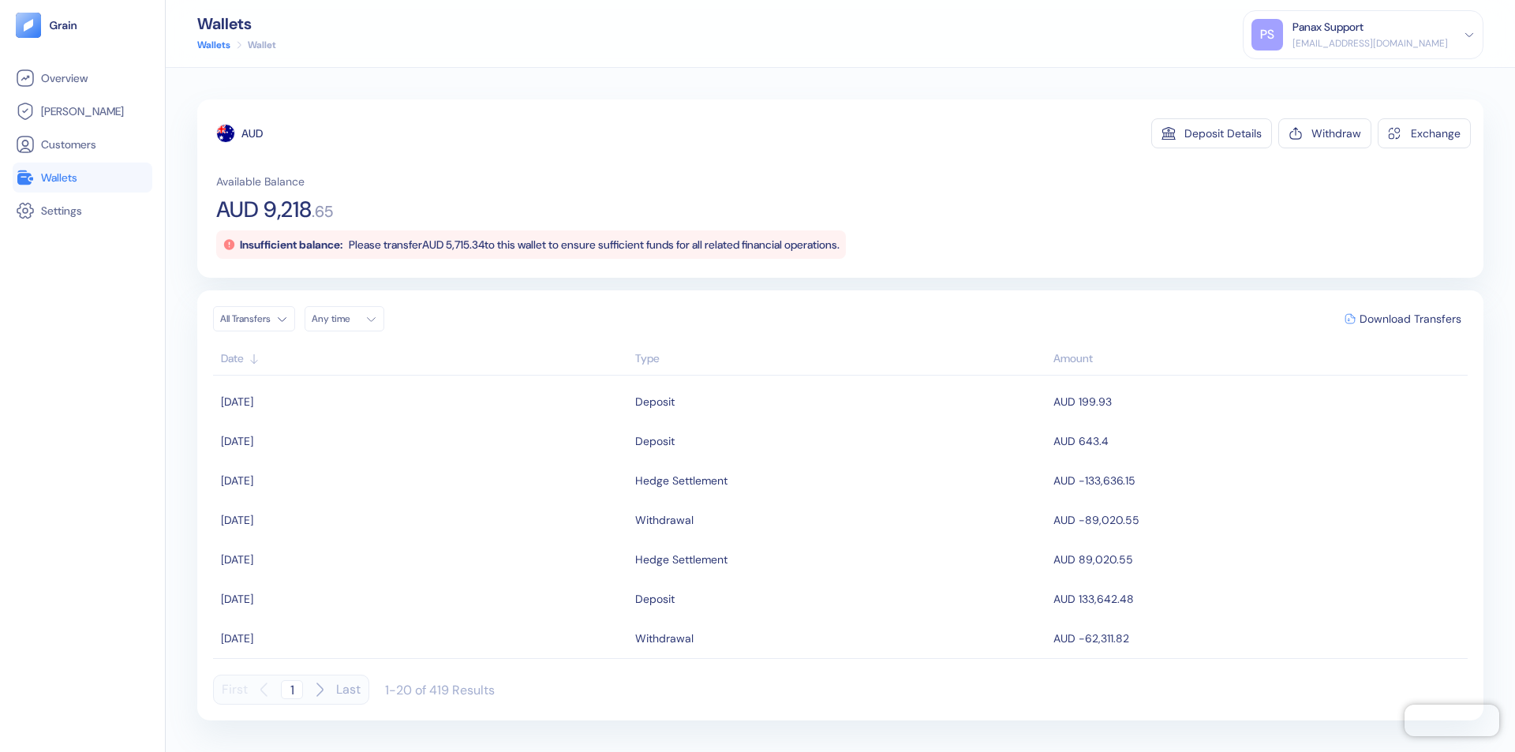
click at [349, 319] on div "Any time" at bounding box center [335, 318] width 47 height 13
click at [423, 444] on button "20" at bounding box center [422, 444] width 19 height 19
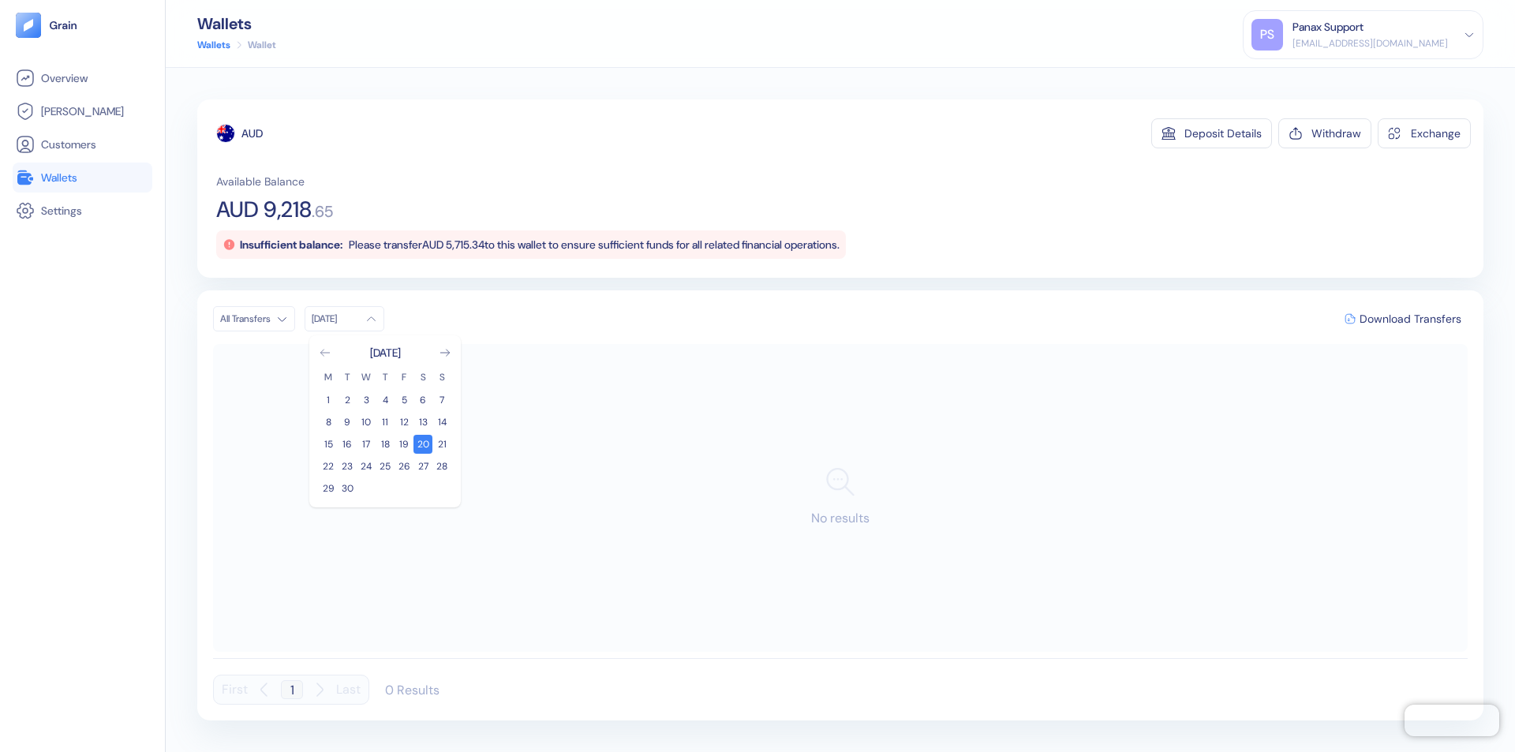
click at [325, 353] on icon "Go to previous month" at bounding box center [324, 353] width 9 height 6
click at [385, 466] on button "21" at bounding box center [385, 466] width 19 height 19
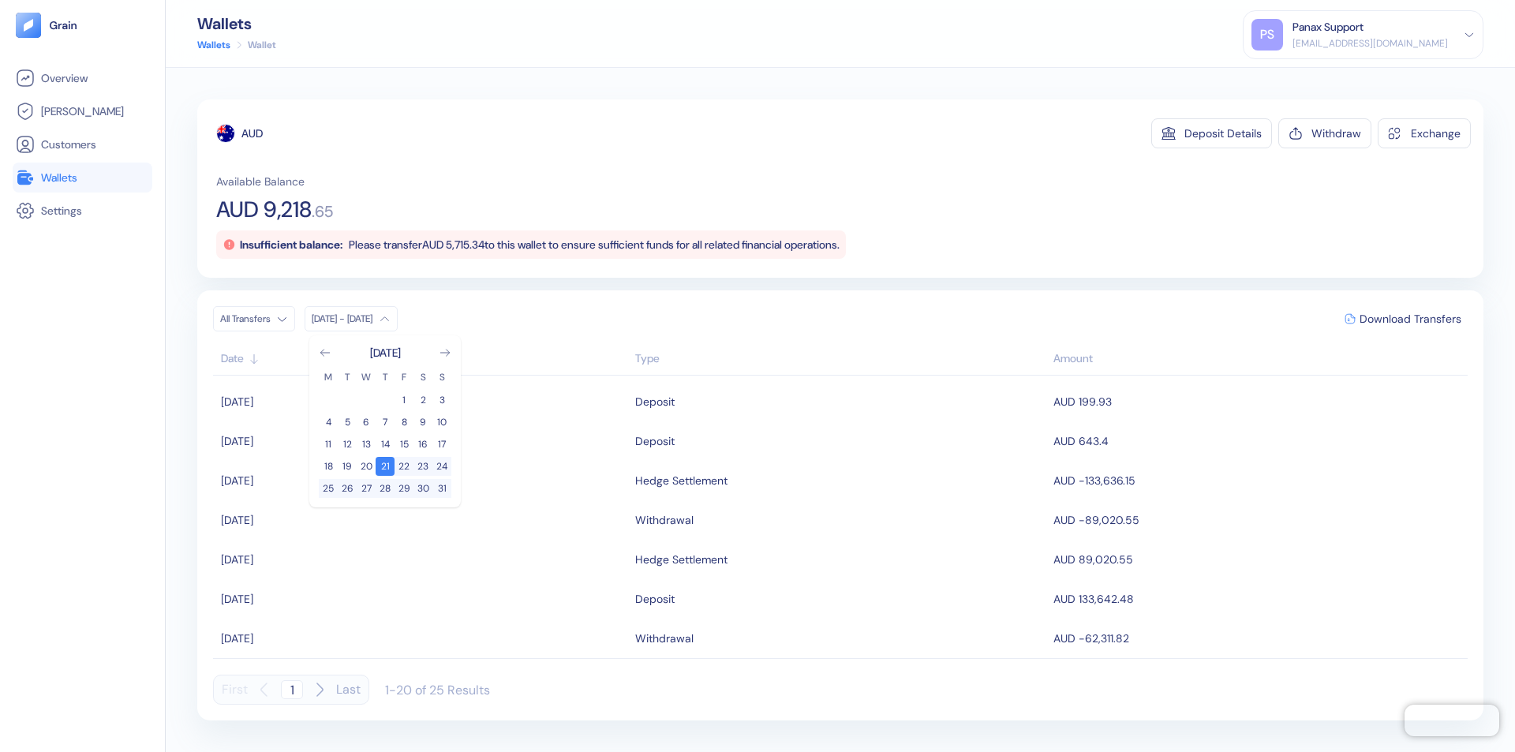
click at [253, 133] on div "AUD" at bounding box center [251, 133] width 21 height 16
click at [1410, 319] on span "Download Transfers" at bounding box center [1411, 318] width 102 height 11
click at [82, 178] on link "Wallets" at bounding box center [82, 177] width 133 height 19
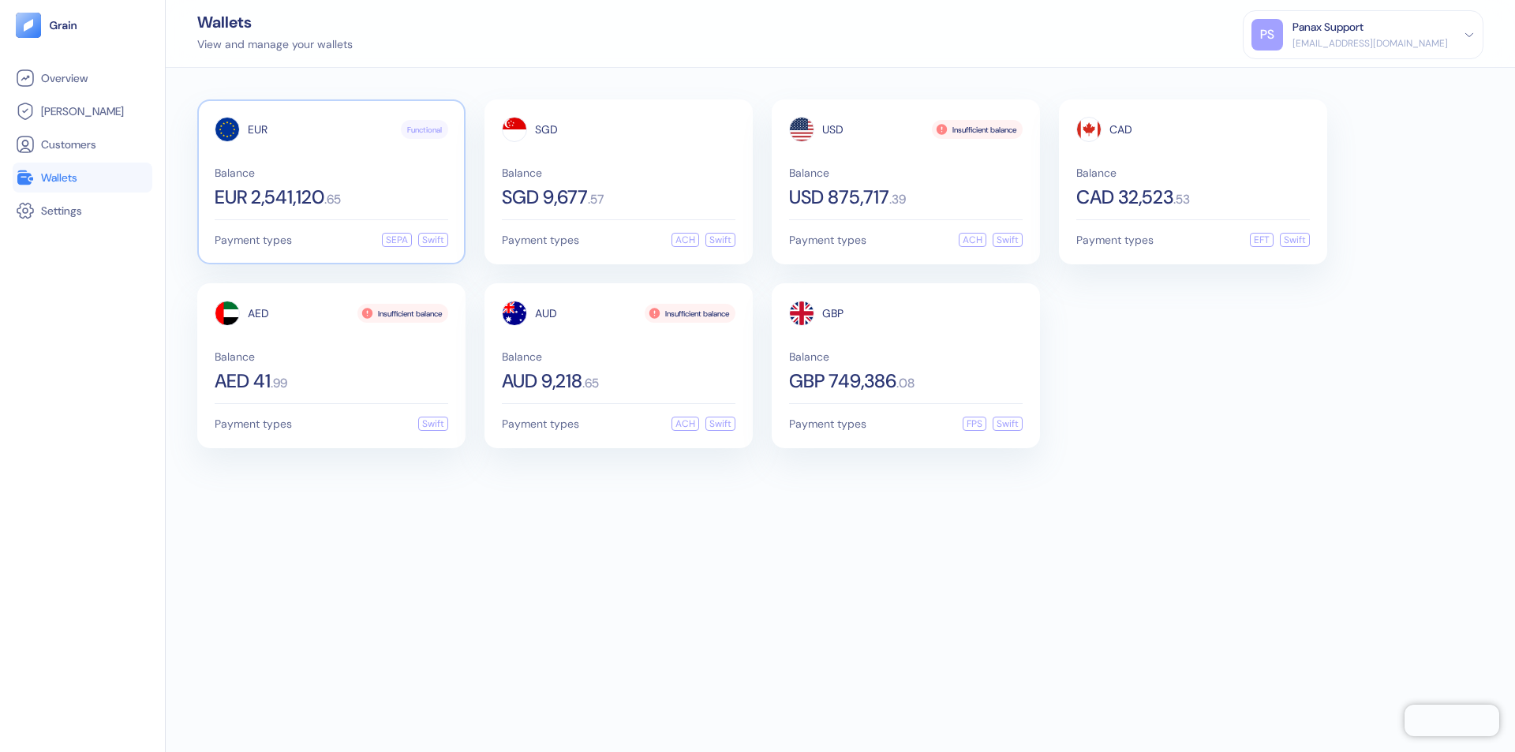
click at [257, 129] on span "EUR" at bounding box center [258, 129] width 20 height 11
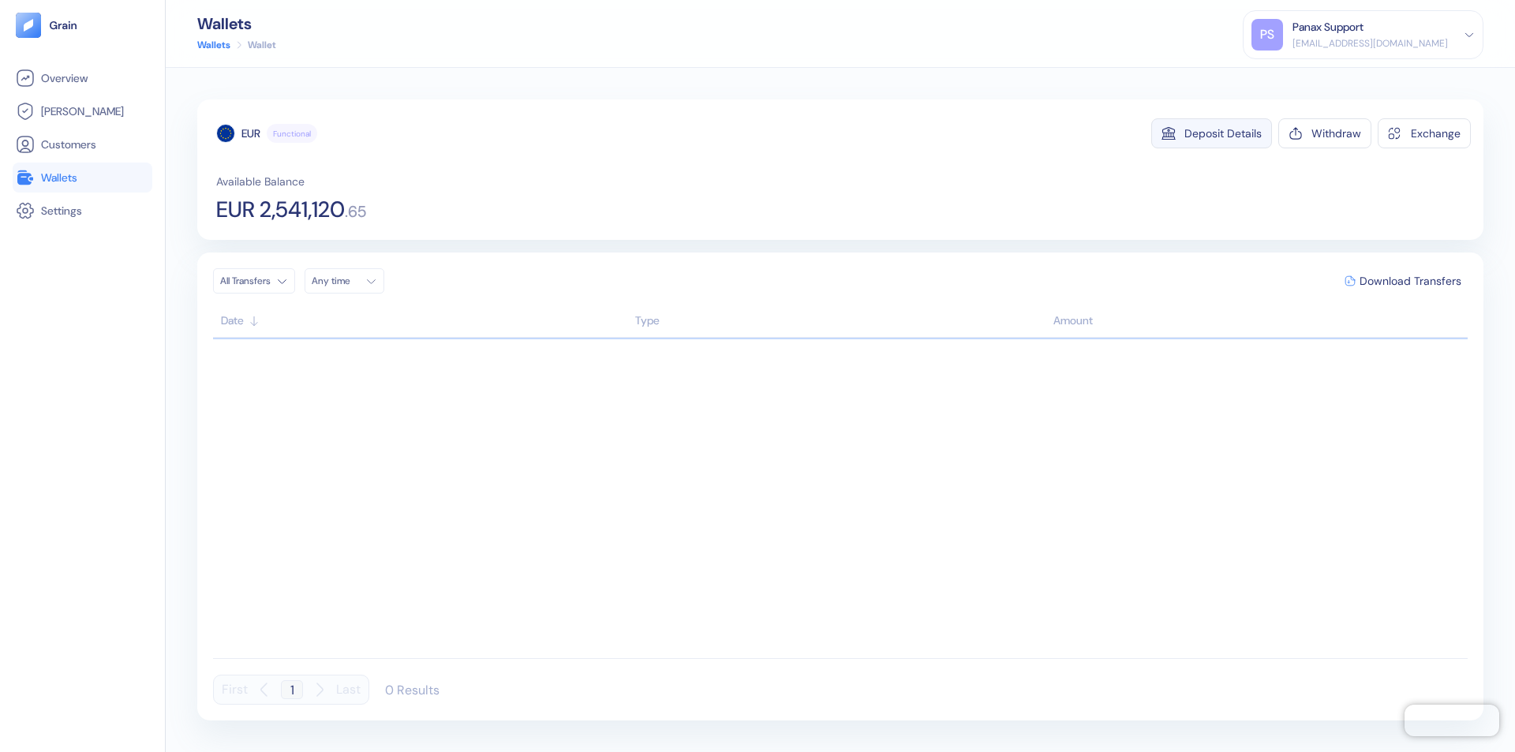
click at [1223, 133] on div "Deposit Details" at bounding box center [1222, 133] width 77 height 11
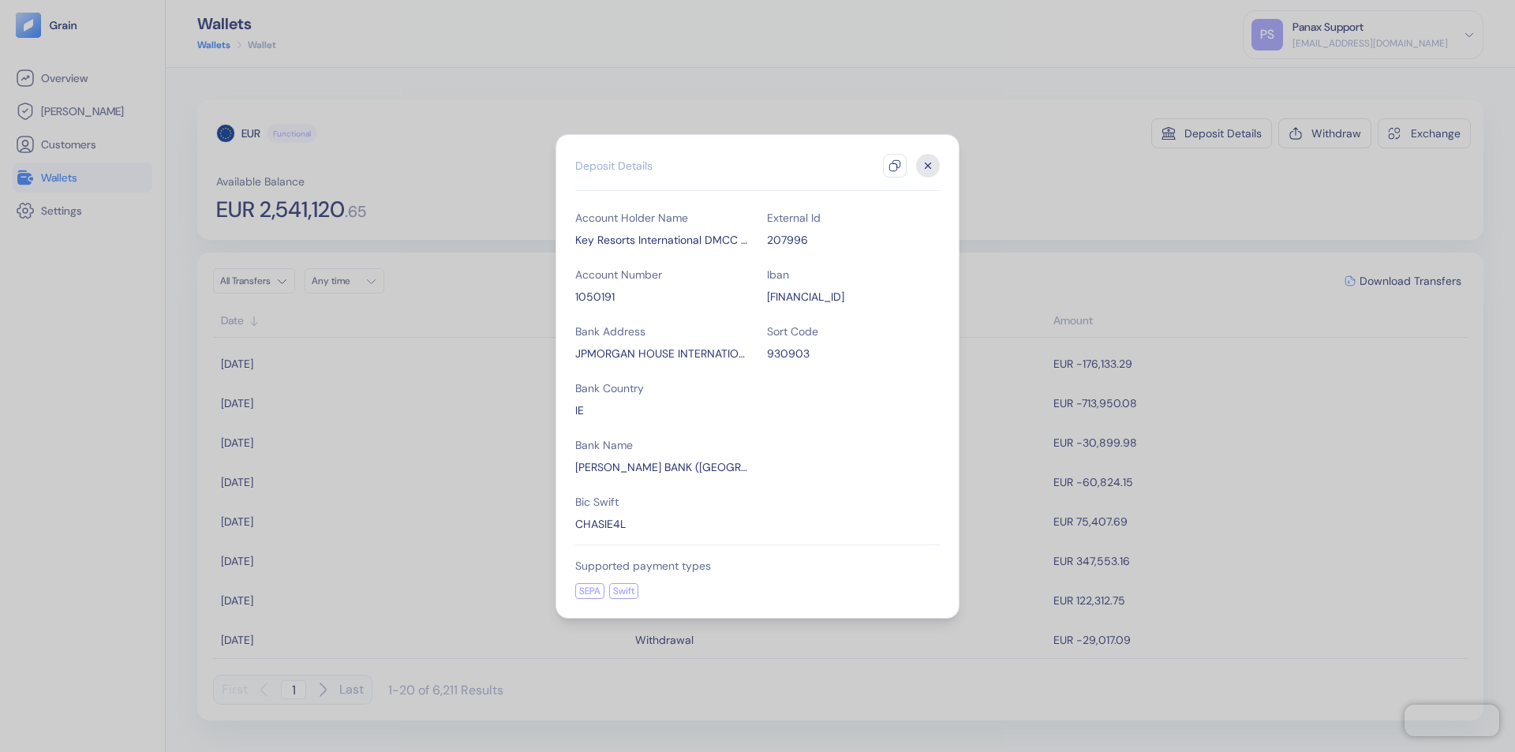
click at [895, 166] on icon "button" at bounding box center [895, 165] width 13 height 13
click at [928, 166] on icon "button" at bounding box center [929, 166] width 6 height 6
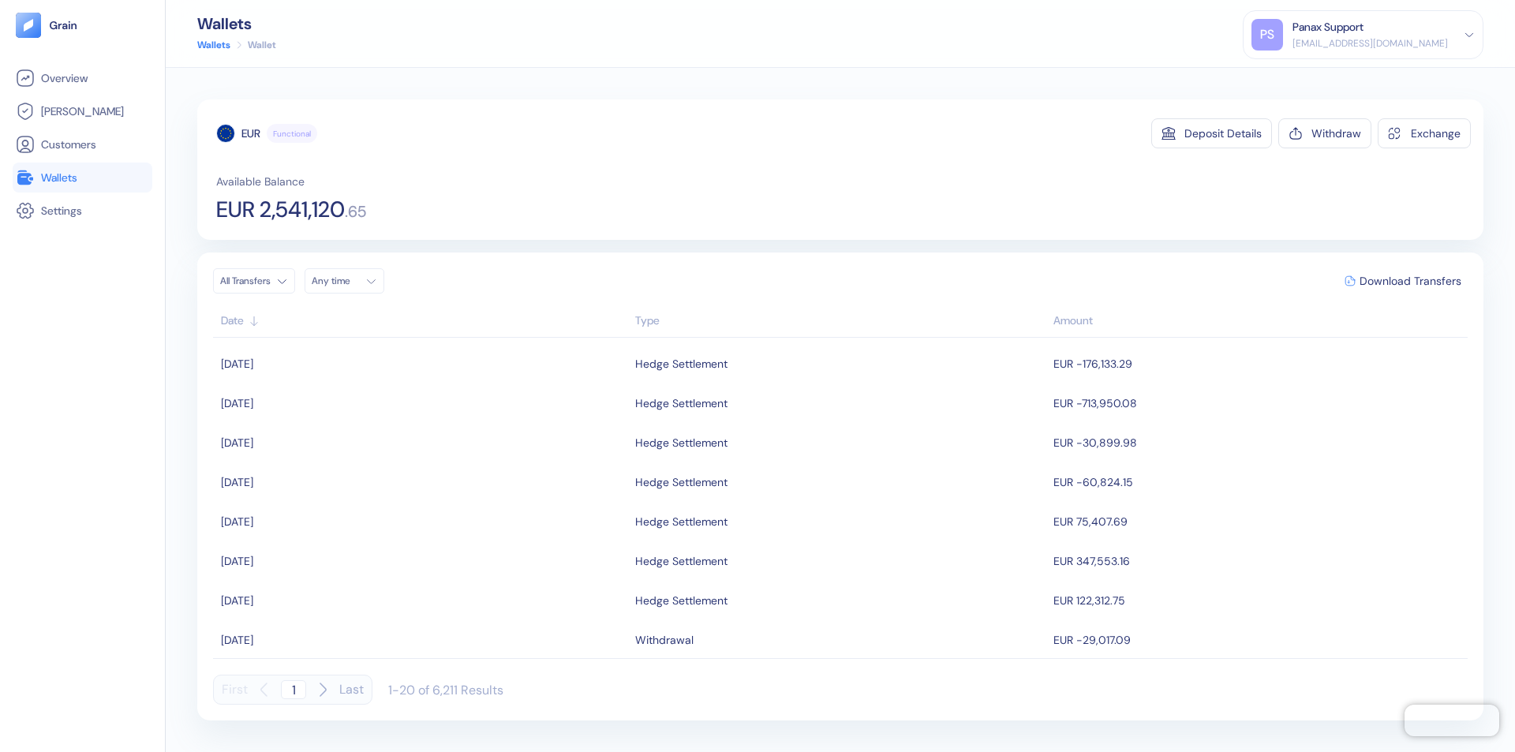
click at [349, 281] on div "Any time" at bounding box center [335, 281] width 47 height 13
click at [423, 406] on button "20" at bounding box center [422, 406] width 19 height 19
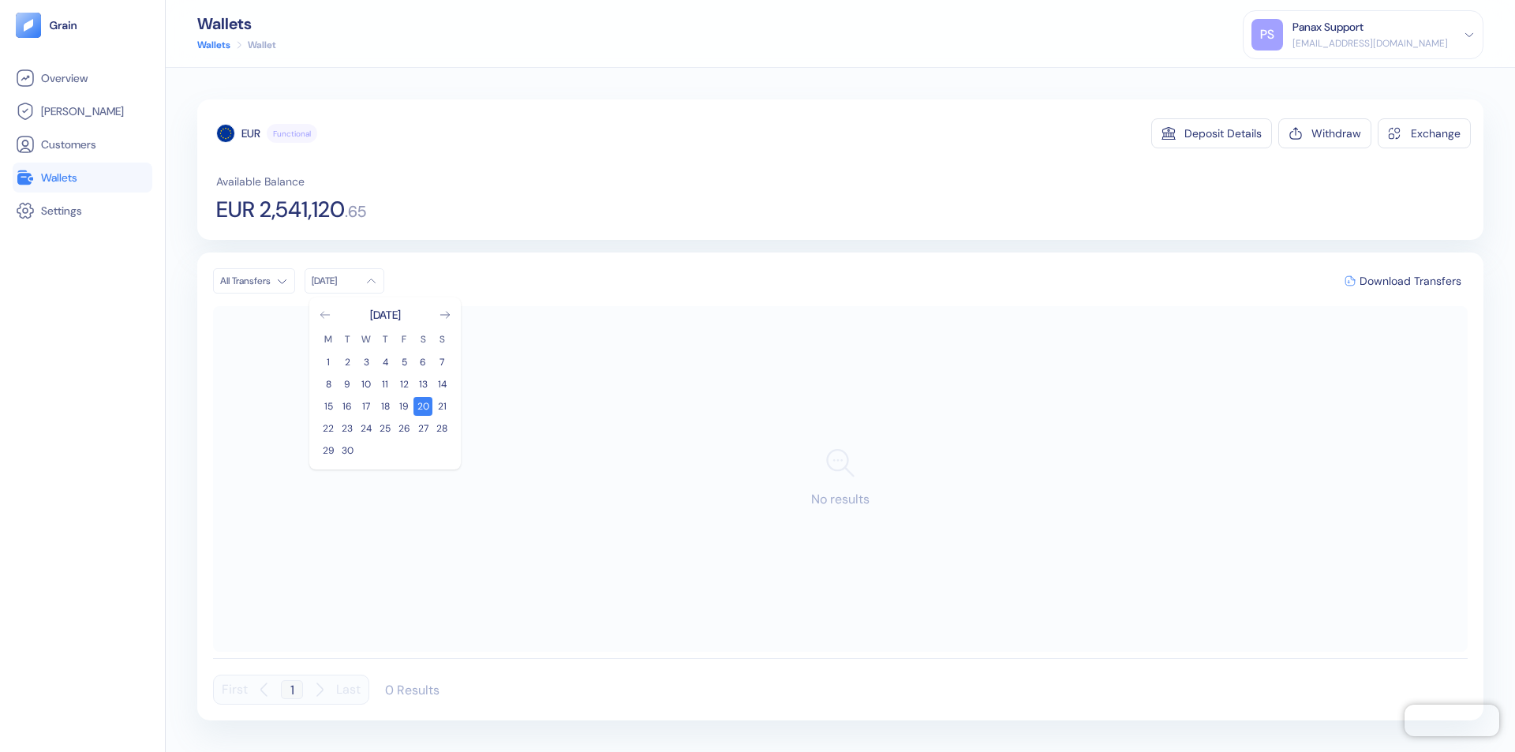
click at [325, 315] on icon "Go to previous month" at bounding box center [324, 315] width 9 height 6
click at [385, 428] on button "21" at bounding box center [385, 428] width 19 height 19
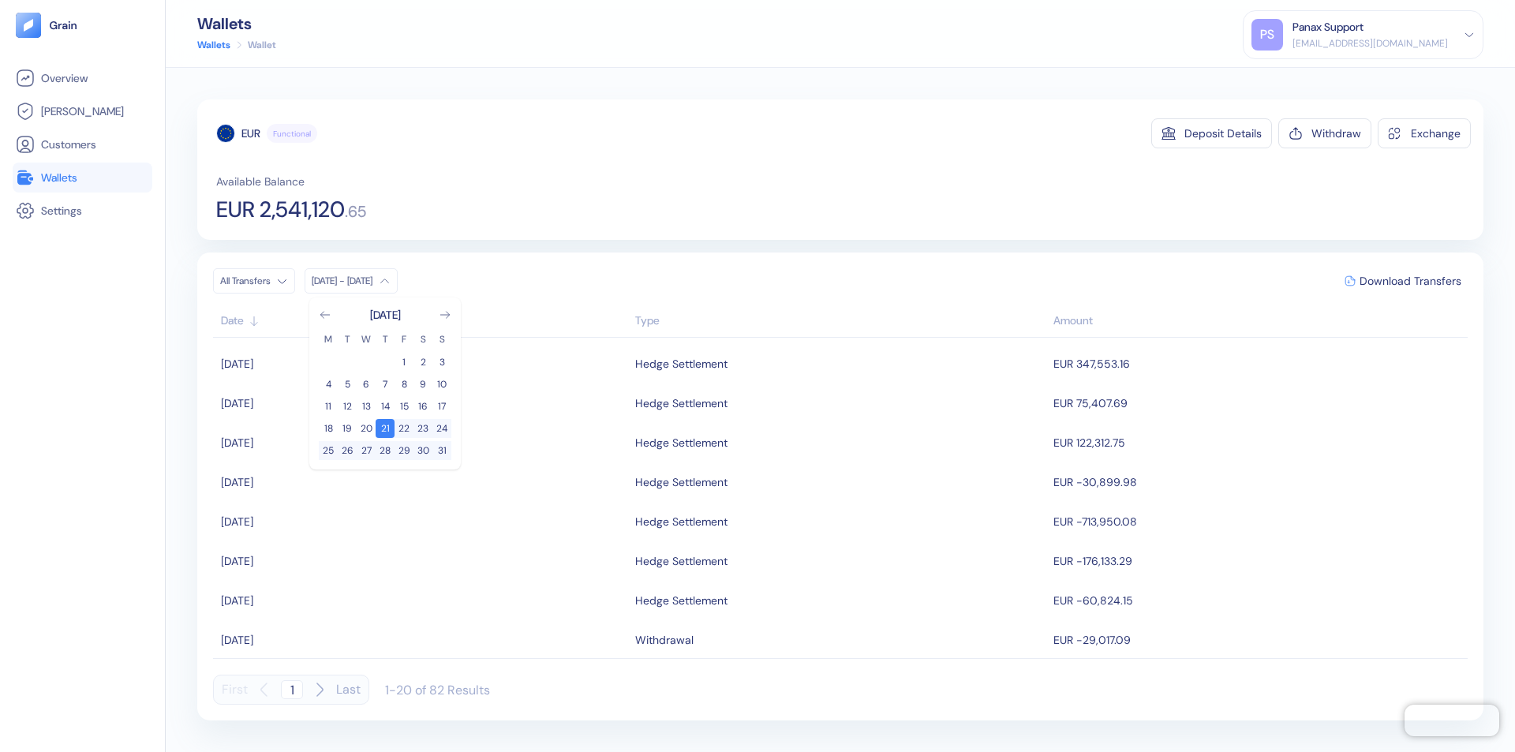
click at [251, 133] on div "EUR" at bounding box center [250, 133] width 19 height 16
click at [1410, 281] on span "Download Transfers" at bounding box center [1411, 280] width 102 height 11
click at [82, 178] on link "Wallets" at bounding box center [82, 177] width 133 height 19
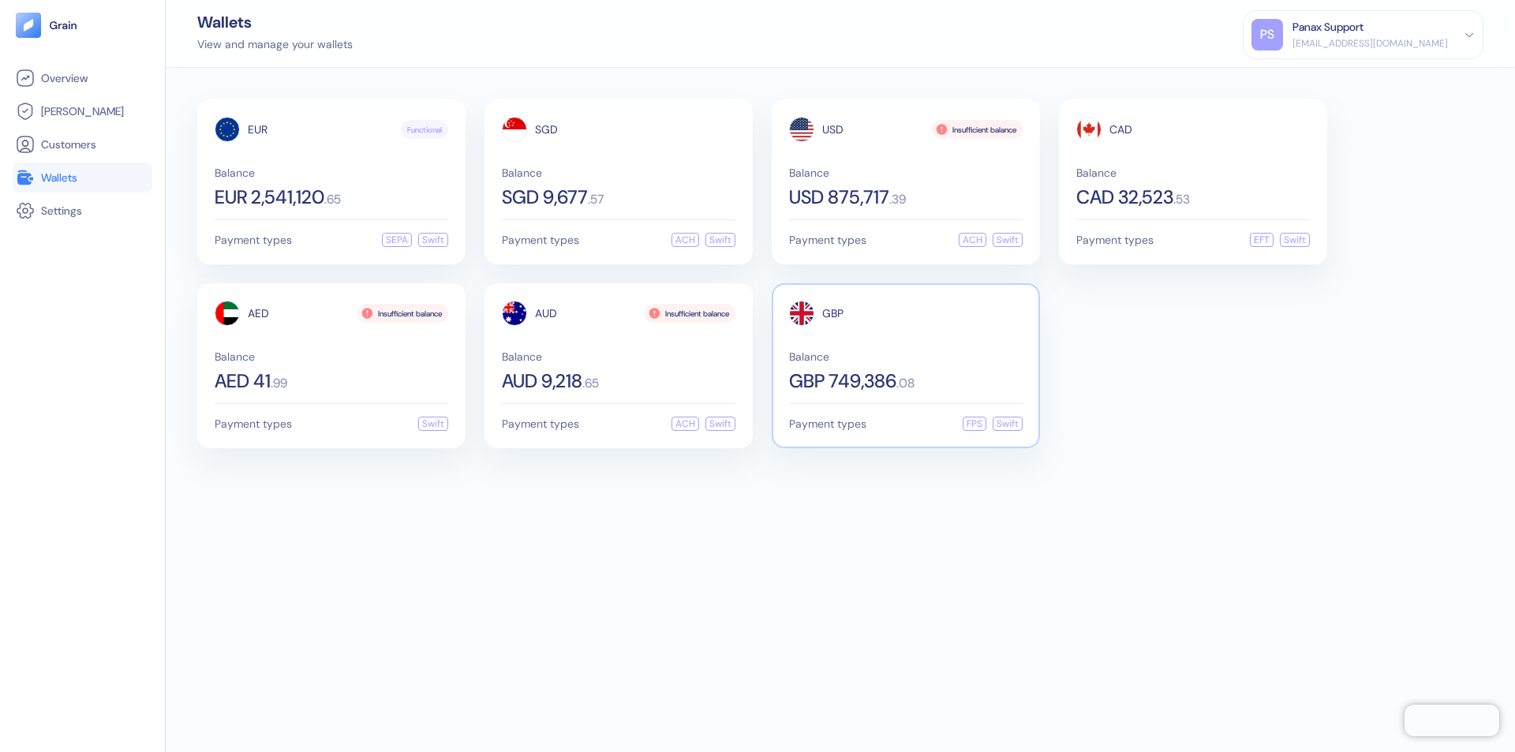
click at [832, 313] on span "GBP" at bounding box center [832, 313] width 21 height 11
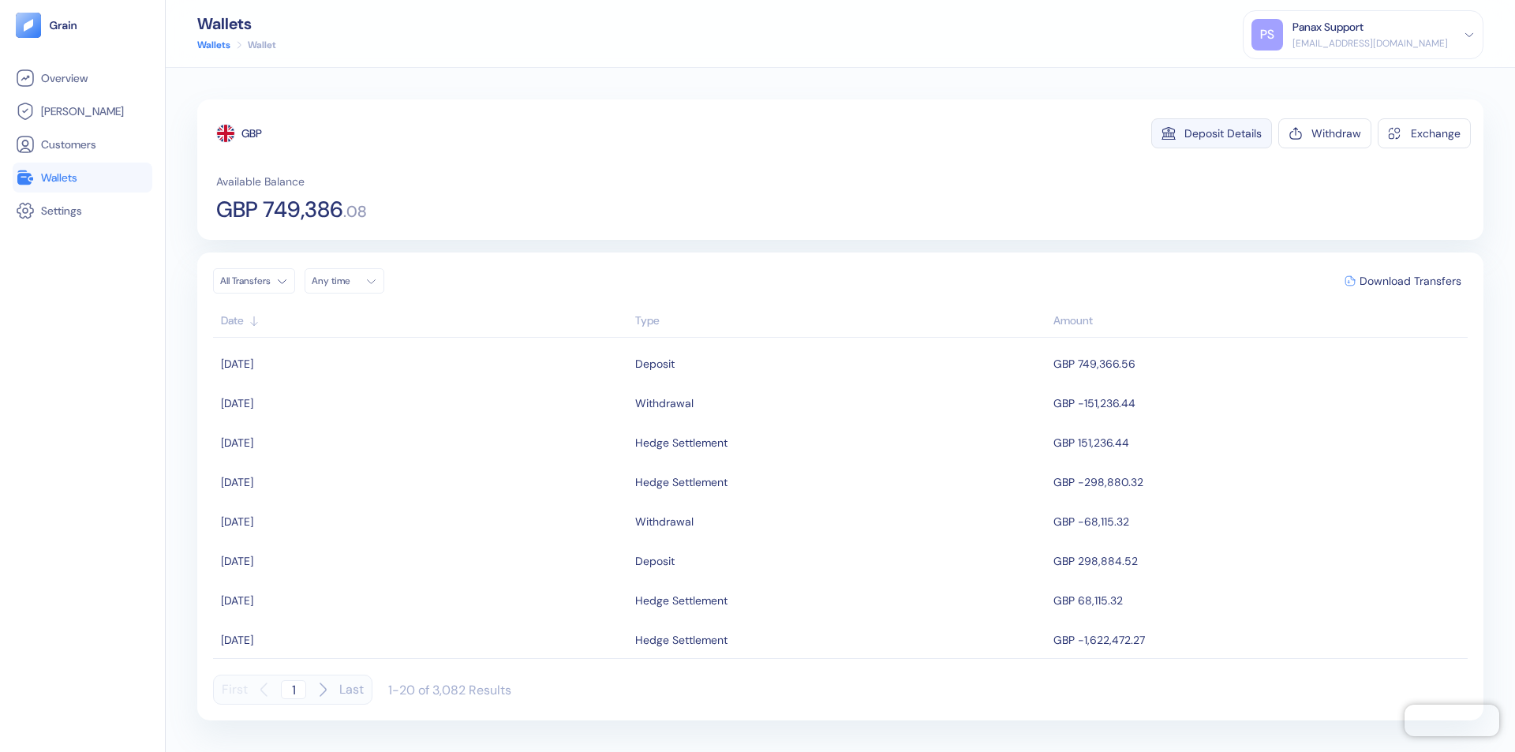
click at [1223, 133] on div "Deposit Details" at bounding box center [1222, 133] width 77 height 11
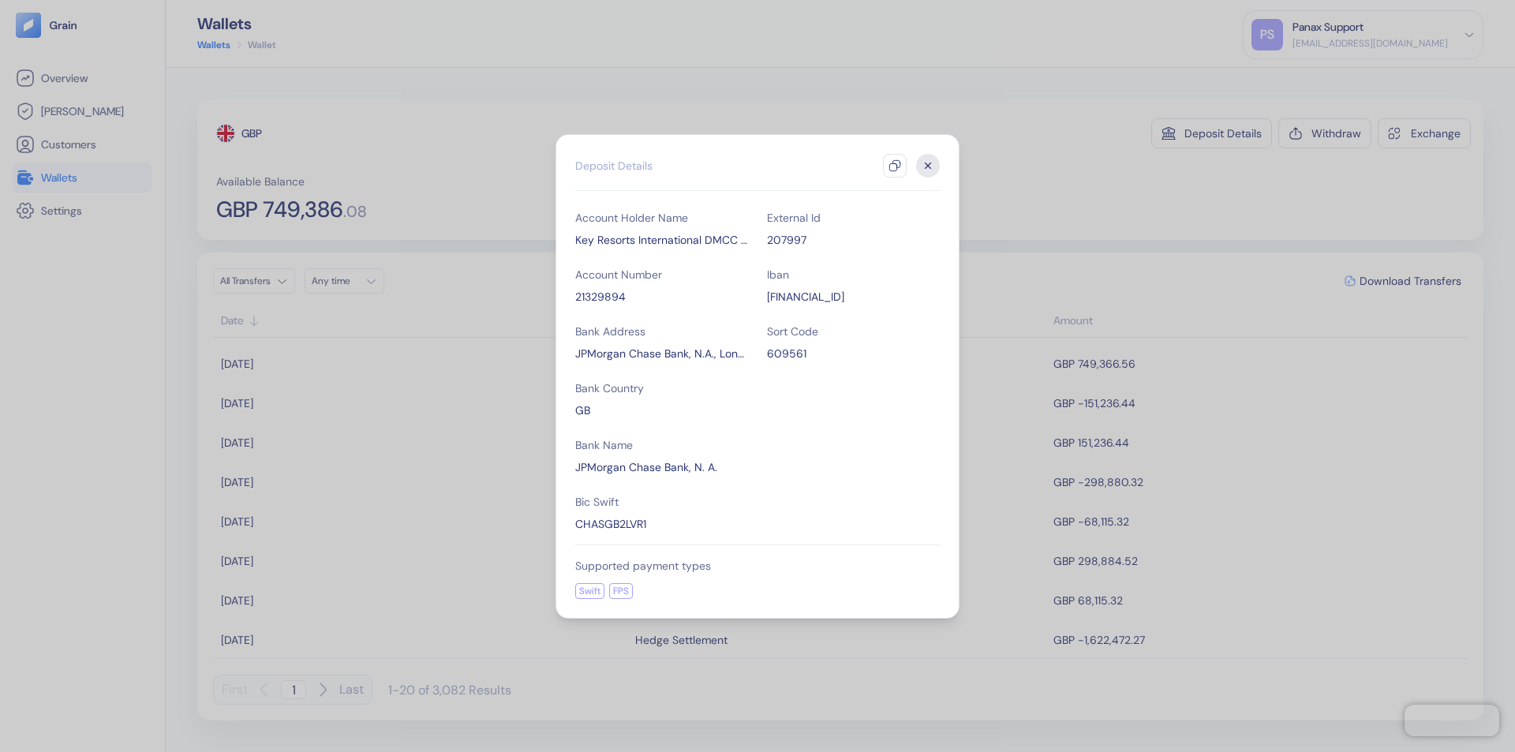
click at [895, 166] on icon "button" at bounding box center [895, 165] width 13 height 13
click at [928, 166] on icon "button" at bounding box center [929, 166] width 6 height 6
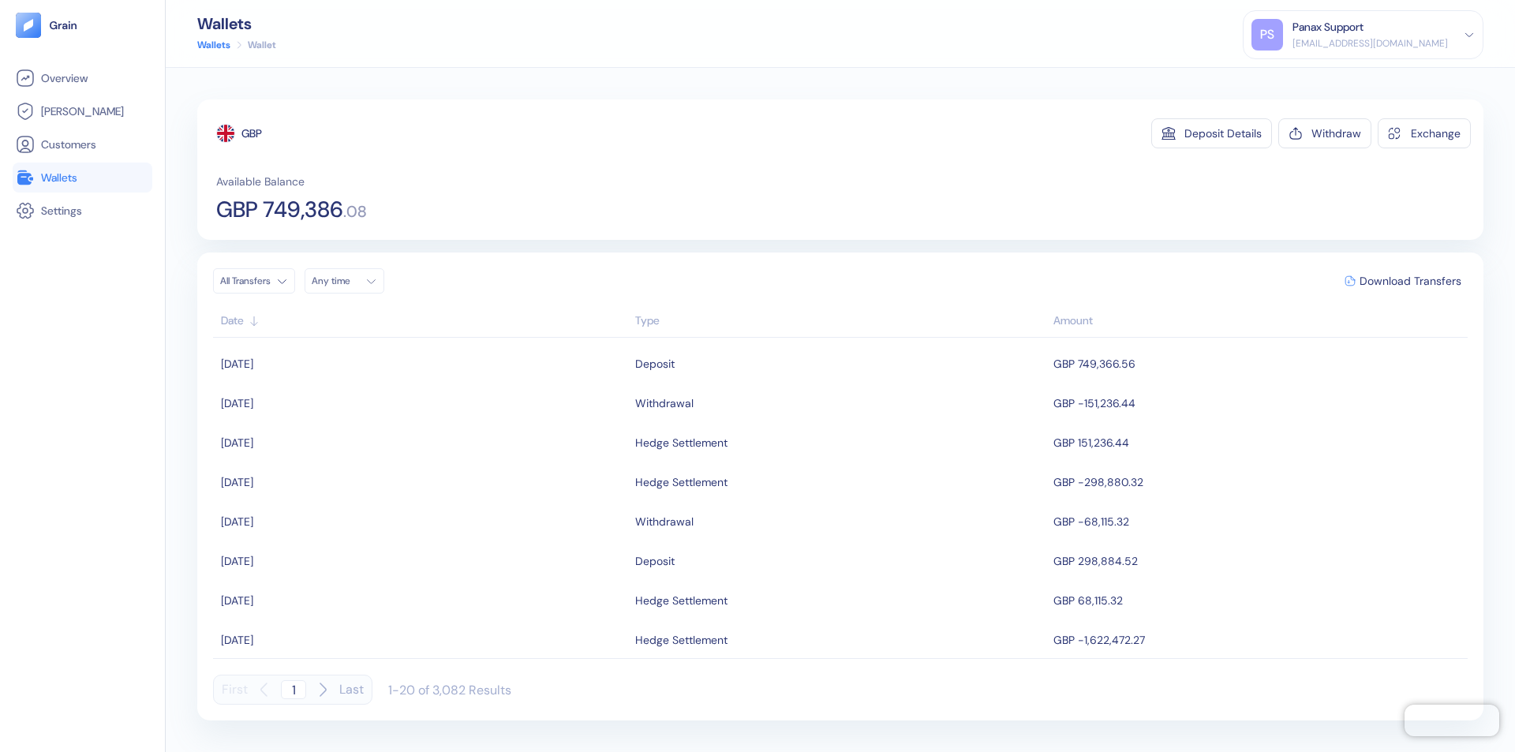
click at [349, 281] on div "Any time" at bounding box center [335, 281] width 47 height 13
click at [423, 406] on button "20" at bounding box center [422, 406] width 19 height 19
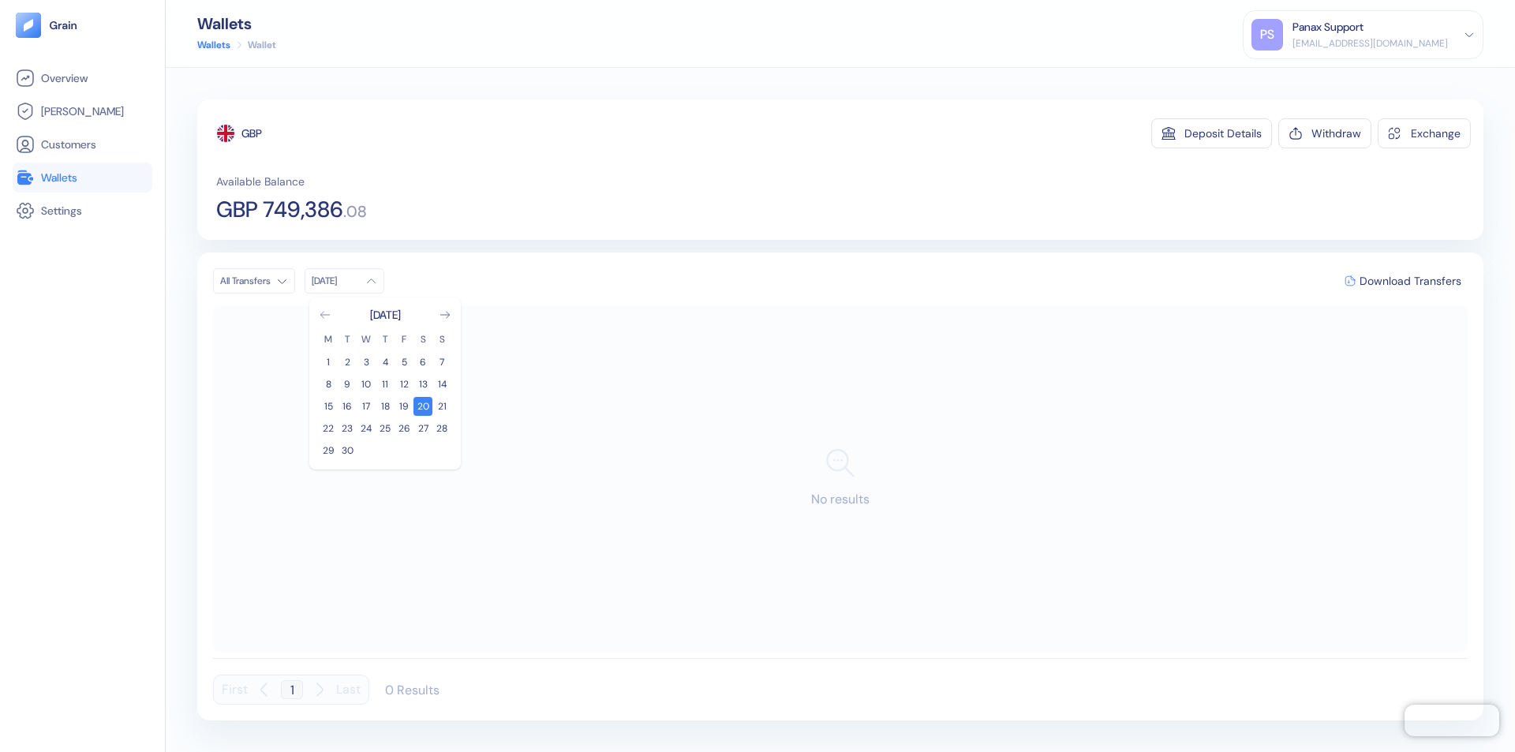
click at [325, 315] on icon "Go to previous month" at bounding box center [324, 315] width 9 height 6
click at [385, 428] on button "21" at bounding box center [385, 428] width 19 height 19
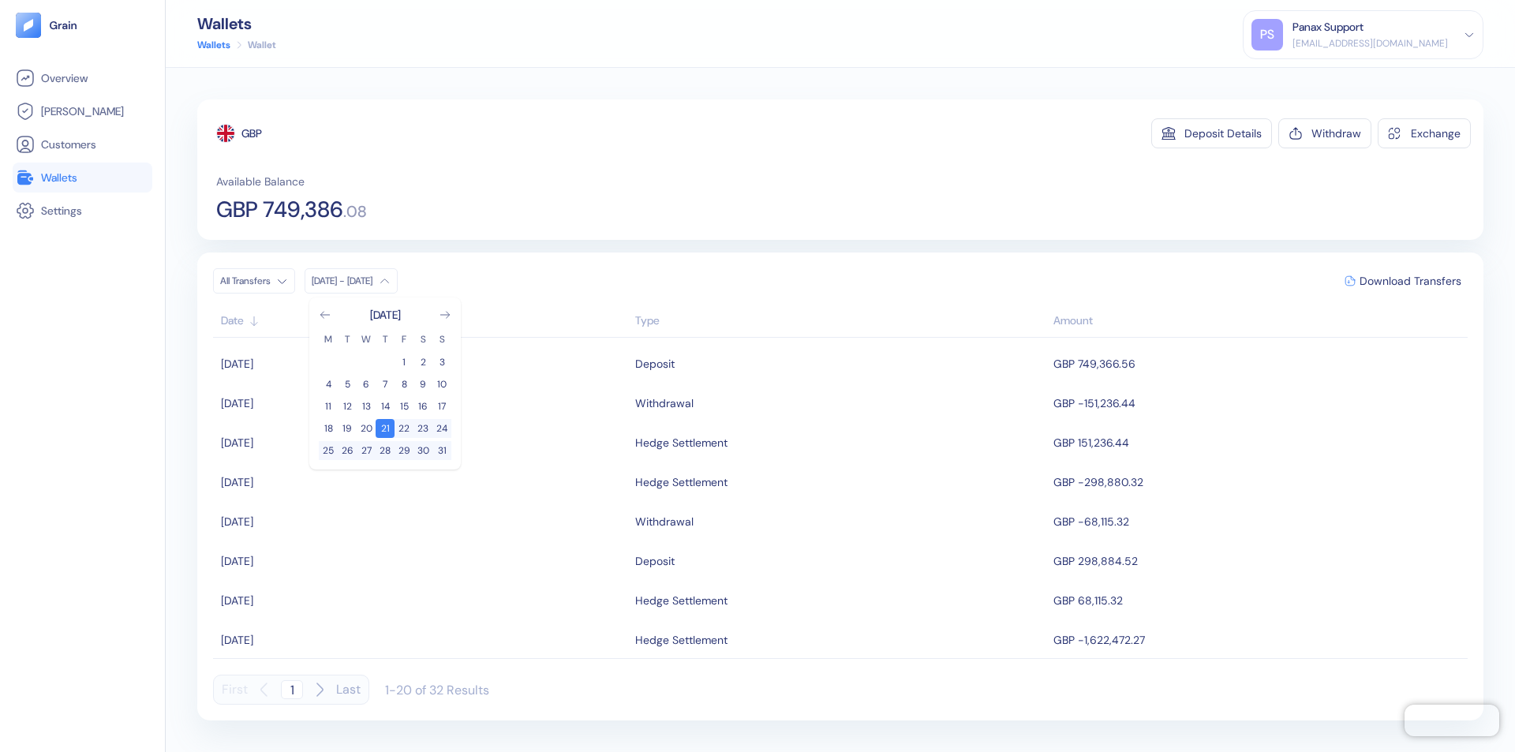
click at [253, 133] on div "GBP" at bounding box center [251, 133] width 21 height 16
click at [1410, 281] on span "Download Transfers" at bounding box center [1411, 280] width 102 height 11
click at [1364, 35] on div "Panax Support" at bounding box center [1328, 27] width 71 height 17
click at [1315, 78] on div "Sign Out" at bounding box center [1293, 78] width 43 height 17
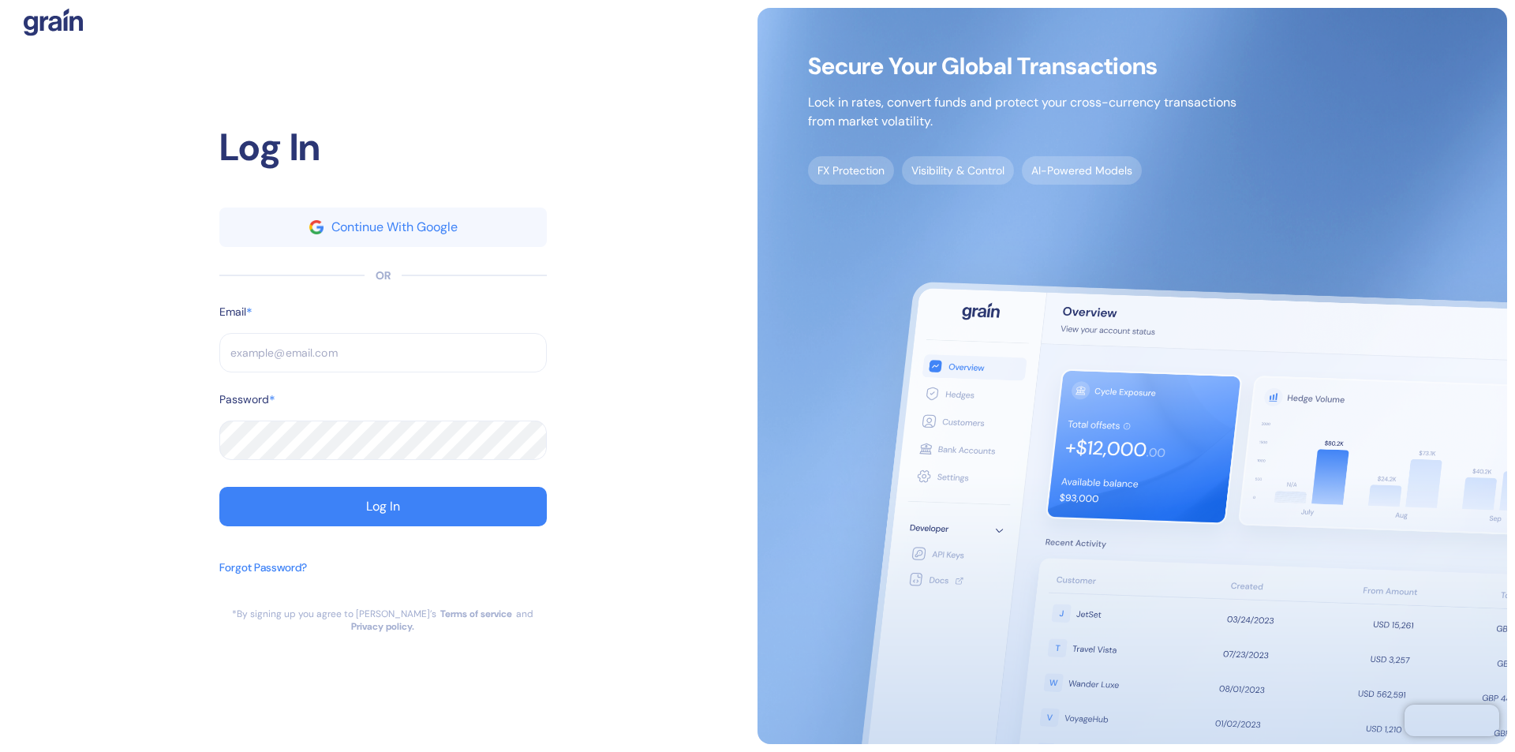
click at [383, 359] on input "text" at bounding box center [382, 352] width 327 height 39
type input "[EMAIL_ADDRESS][DOMAIN_NAME]"
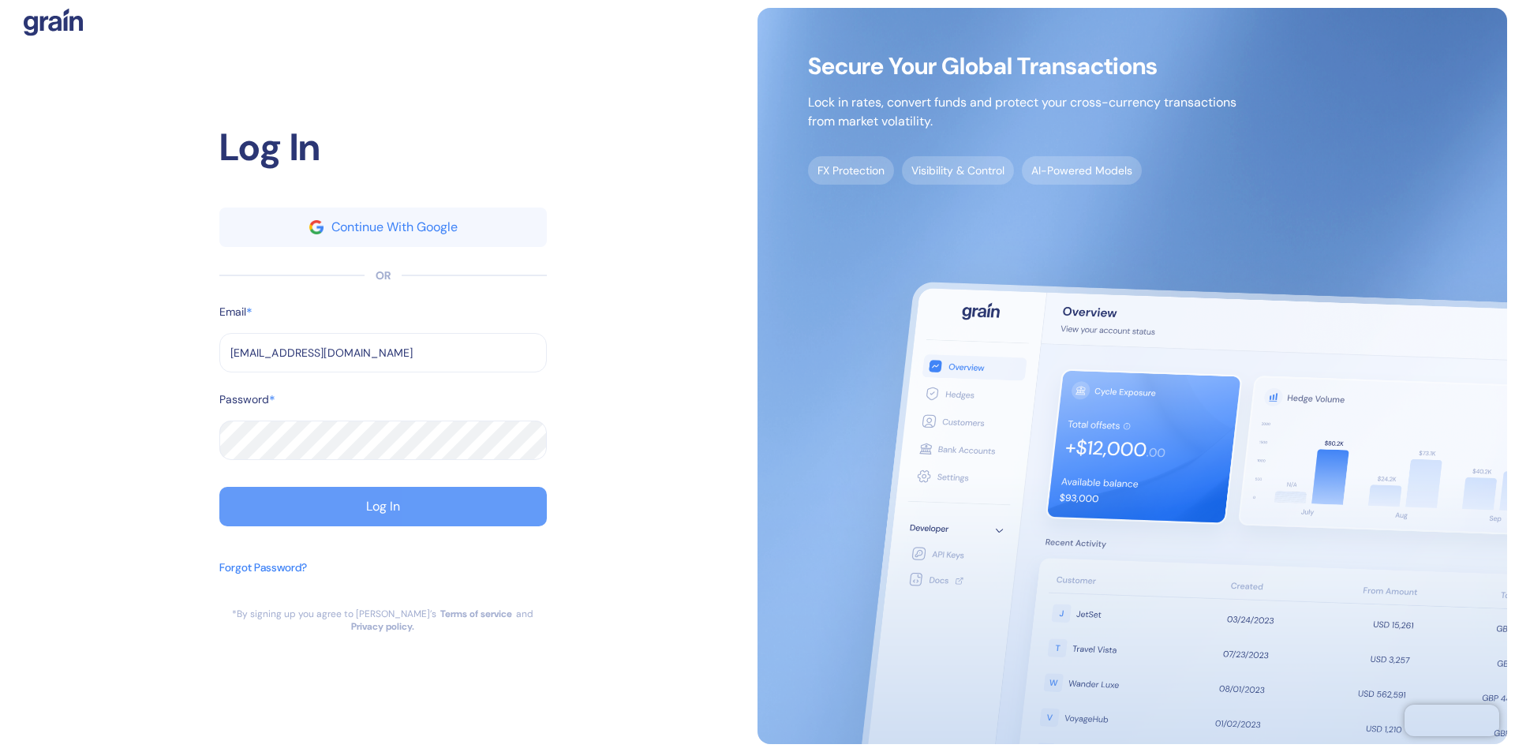
click at [383, 513] on div "Log In" at bounding box center [383, 506] width 34 height 13
